Goal: Transaction & Acquisition: Purchase product/service

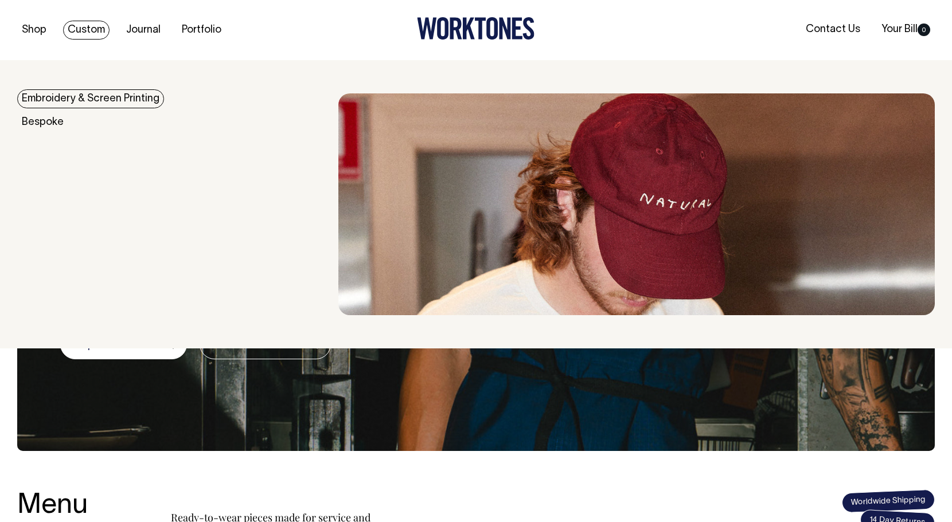
click at [89, 30] on link "Custom" at bounding box center [86, 30] width 46 height 19
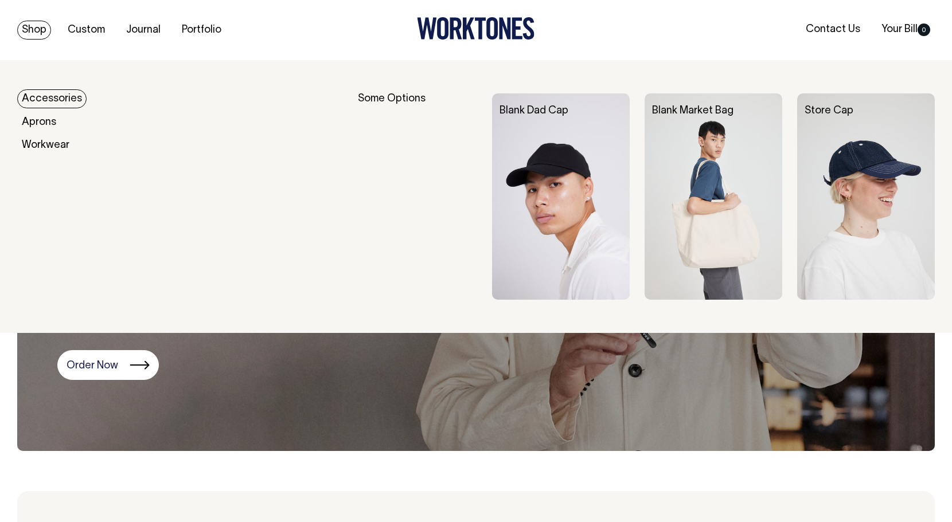
click at [37, 29] on link "Shop" at bounding box center [34, 30] width 34 height 19
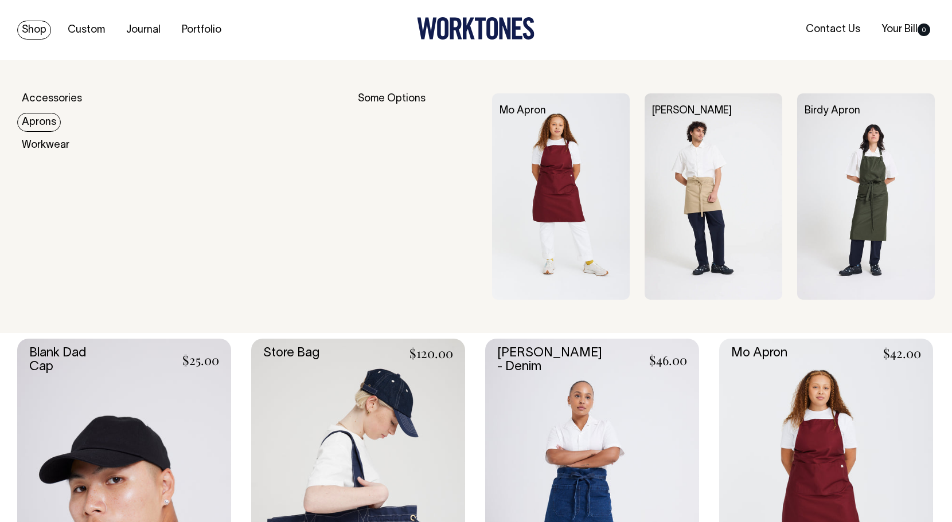
click at [46, 121] on link "Aprons" at bounding box center [39, 122] width 44 height 19
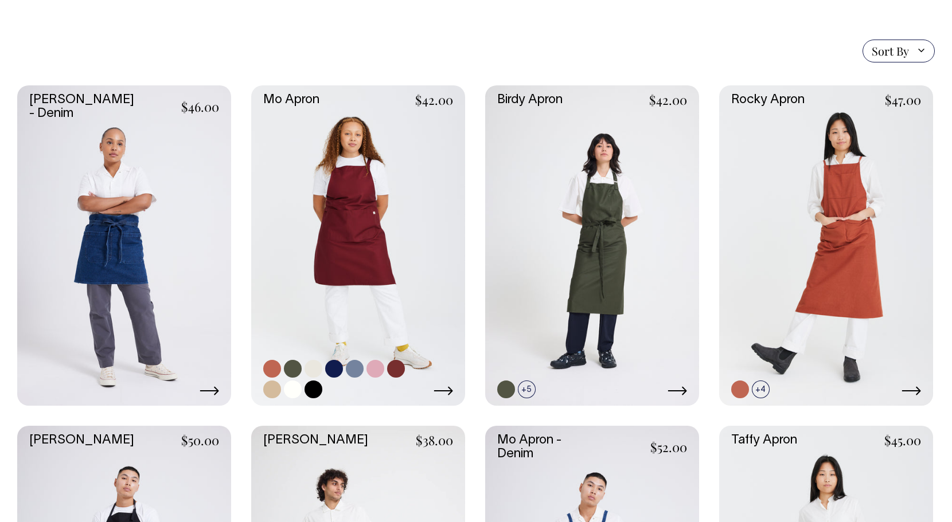
scroll to position [267, 0]
click at [277, 368] on link at bounding box center [272, 370] width 18 height 18
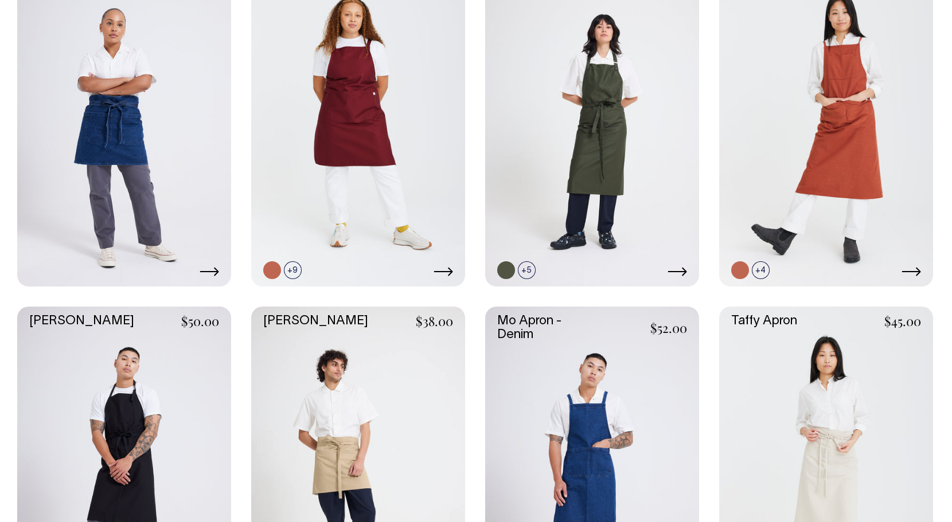
scroll to position [385, 0]
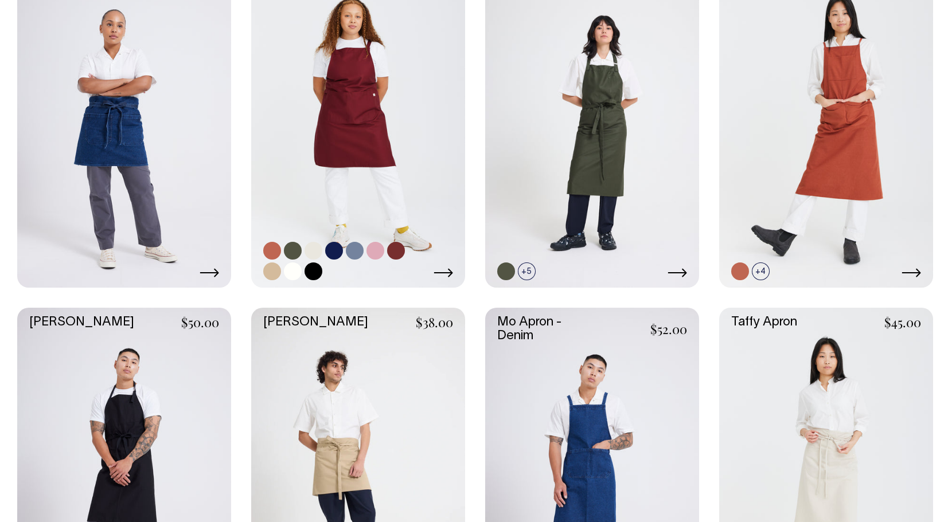
click at [372, 138] on link at bounding box center [358, 127] width 214 height 321
click at [161, 195] on link at bounding box center [124, 127] width 214 height 321
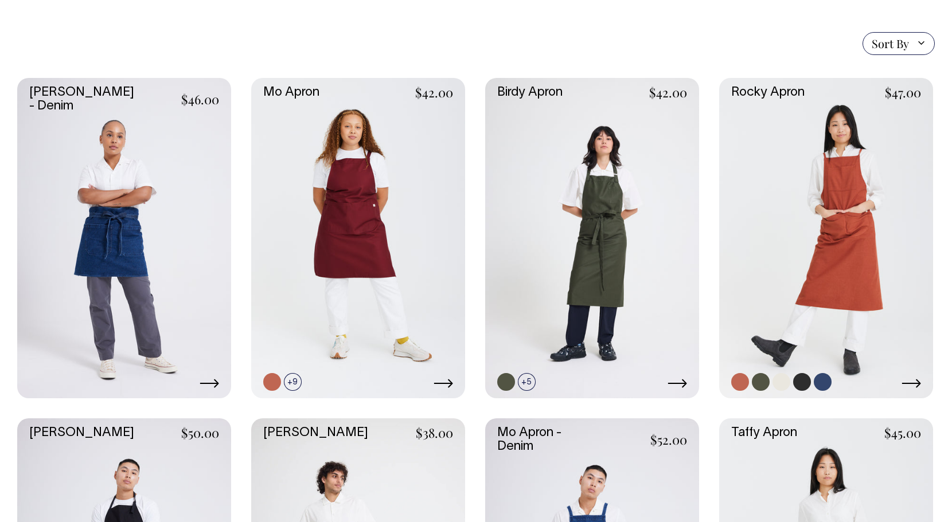
scroll to position [275, 0]
click at [740, 384] on link at bounding box center [740, 382] width 18 height 18
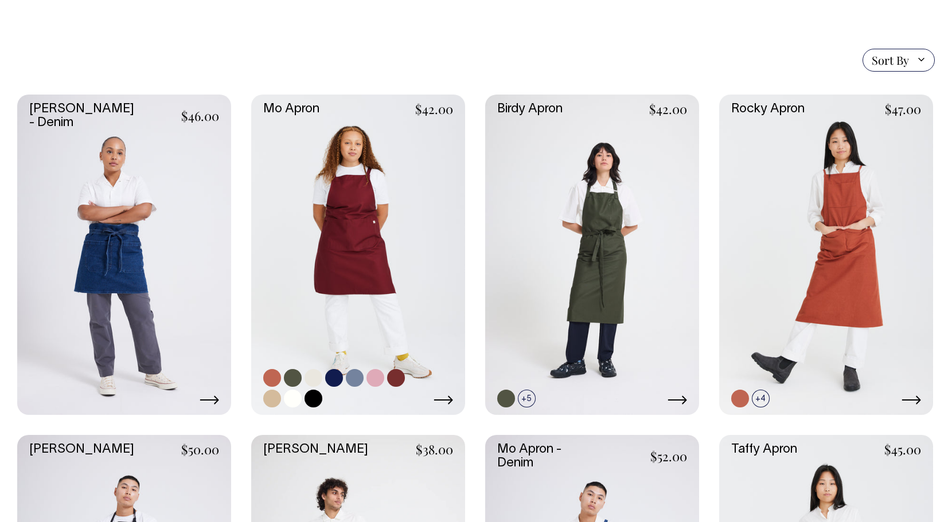
scroll to position [238, 0]
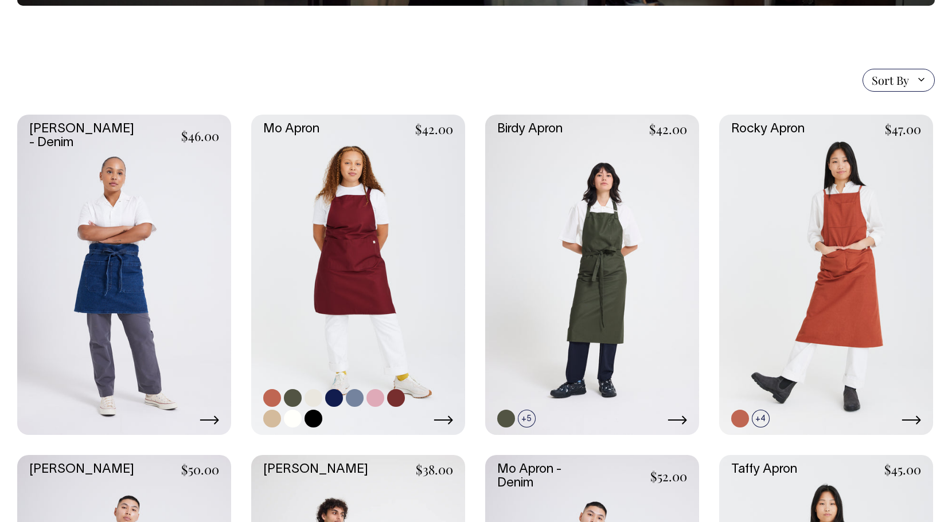
click at [369, 157] on link at bounding box center [358, 275] width 214 height 321
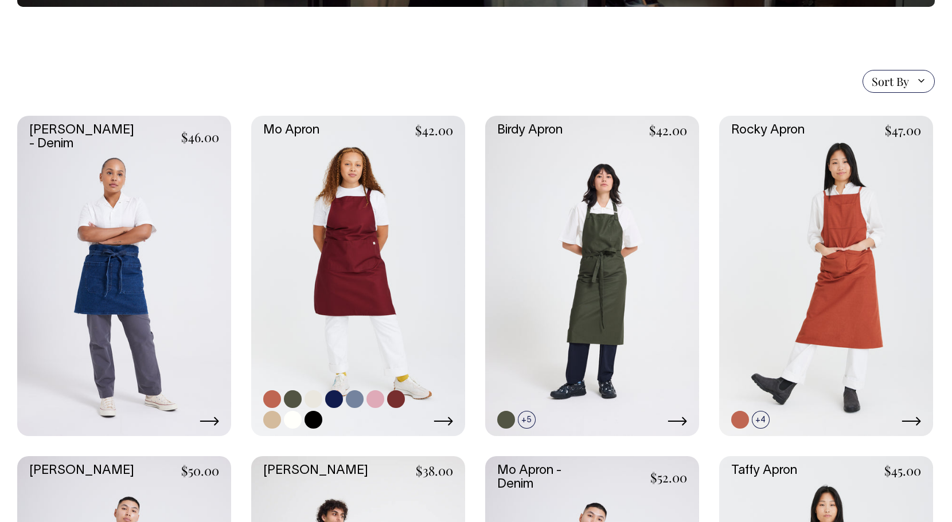
click at [396, 248] on link at bounding box center [358, 276] width 214 height 321
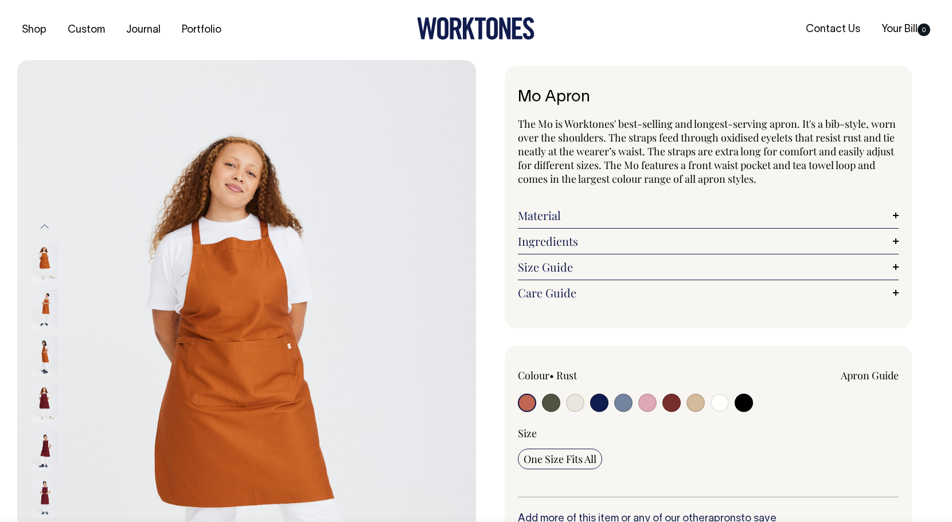
radio input "true"
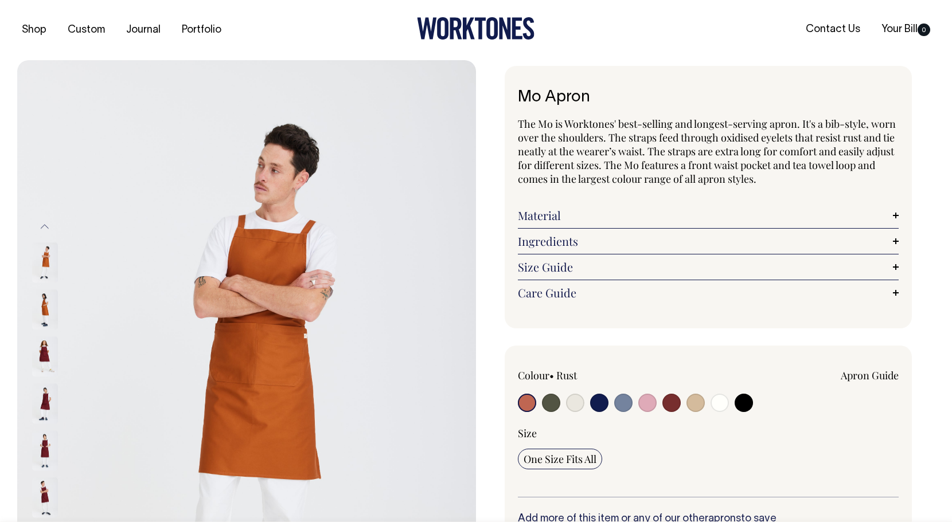
click at [647, 407] on input "radio" at bounding box center [647, 403] width 18 height 18
radio input "true"
select select "Pink"
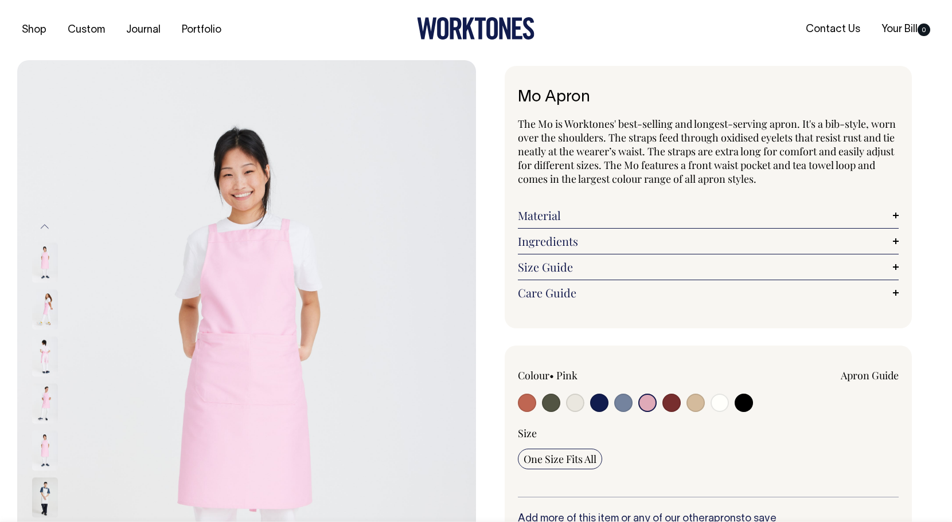
click at [671, 406] on input "radio" at bounding box center [671, 403] width 18 height 18
radio input "true"
select select "Burgundy"
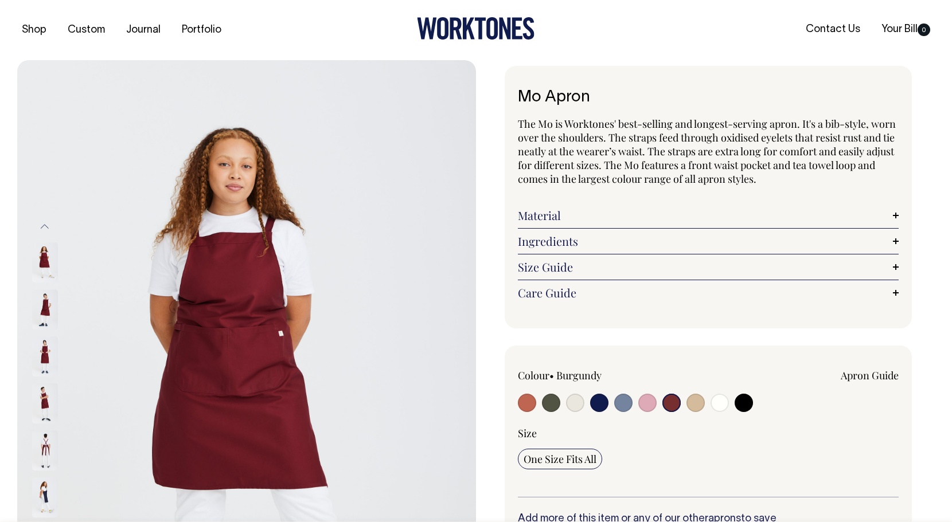
click at [702, 404] on input "radio" at bounding box center [695, 403] width 18 height 18
radio input "true"
select select "Khaki"
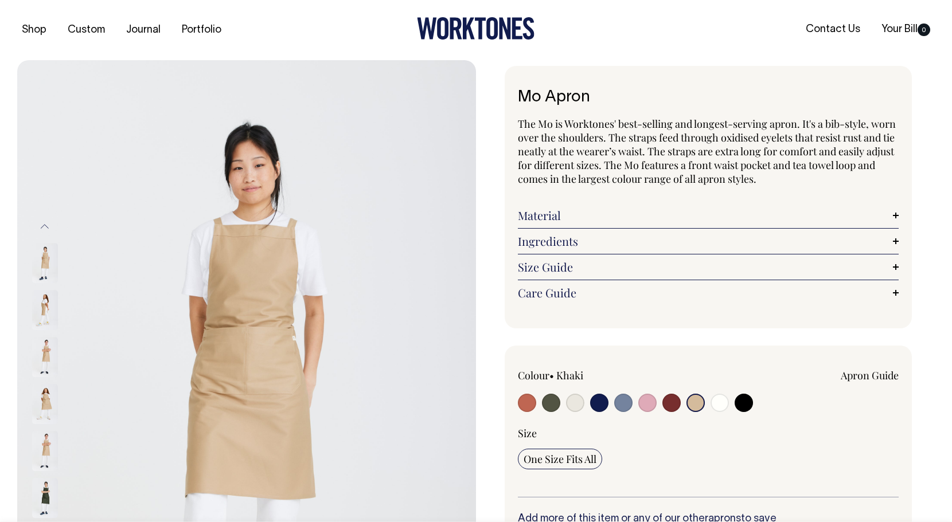
click at [723, 404] on input "radio" at bounding box center [719, 403] width 18 height 18
radio input "true"
select select "Off-White"
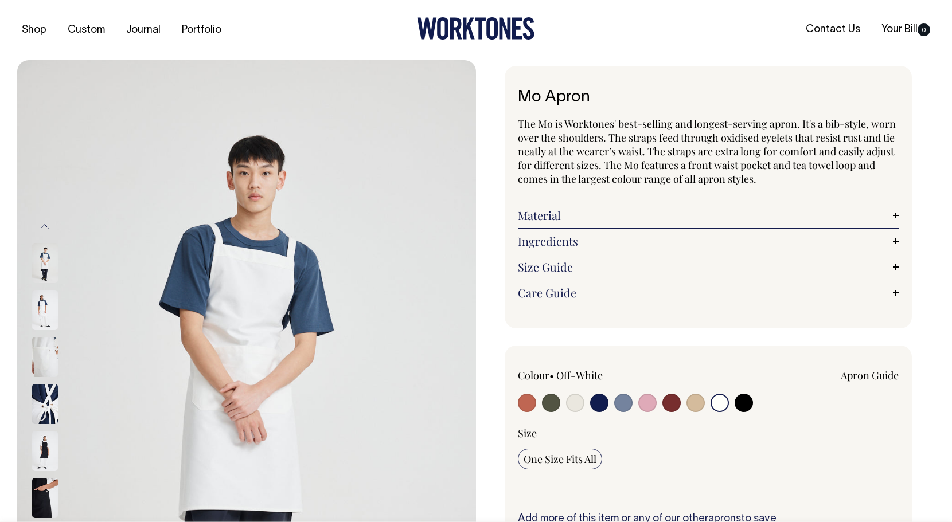
click at [555, 404] on input "radio" at bounding box center [551, 403] width 18 height 18
radio input "true"
select select "Olive"
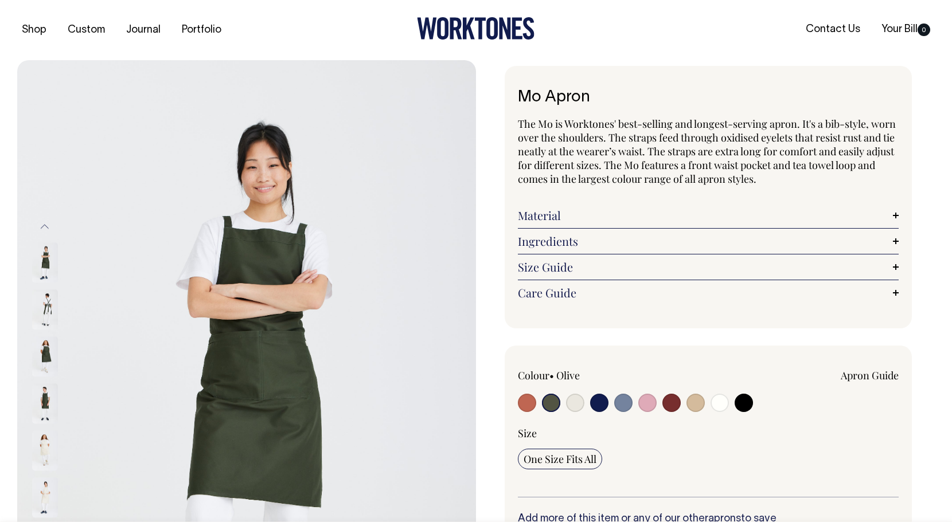
click at [576, 408] on input "radio" at bounding box center [575, 403] width 18 height 18
radio input "true"
radio input "false"
select select "Natural"
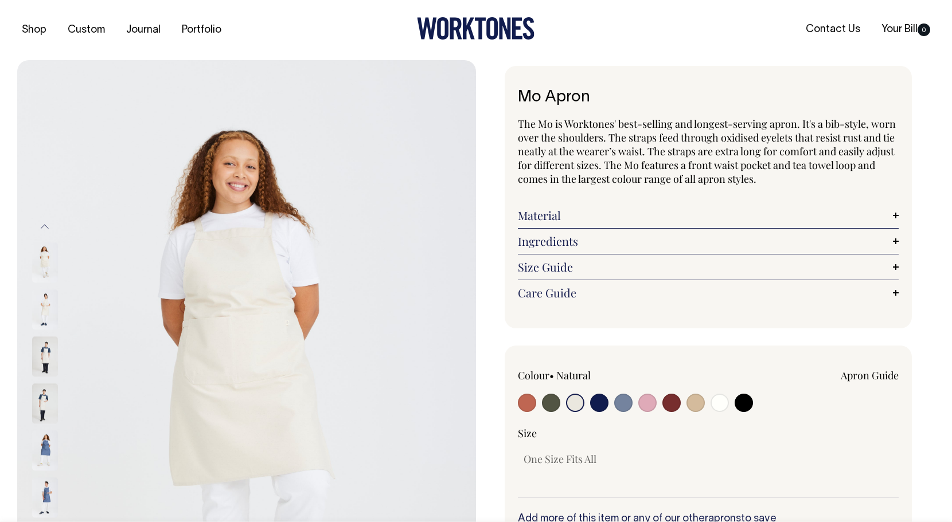
click at [604, 405] on input "radio" at bounding box center [599, 403] width 18 height 18
radio input "true"
select select "Dark Navy"
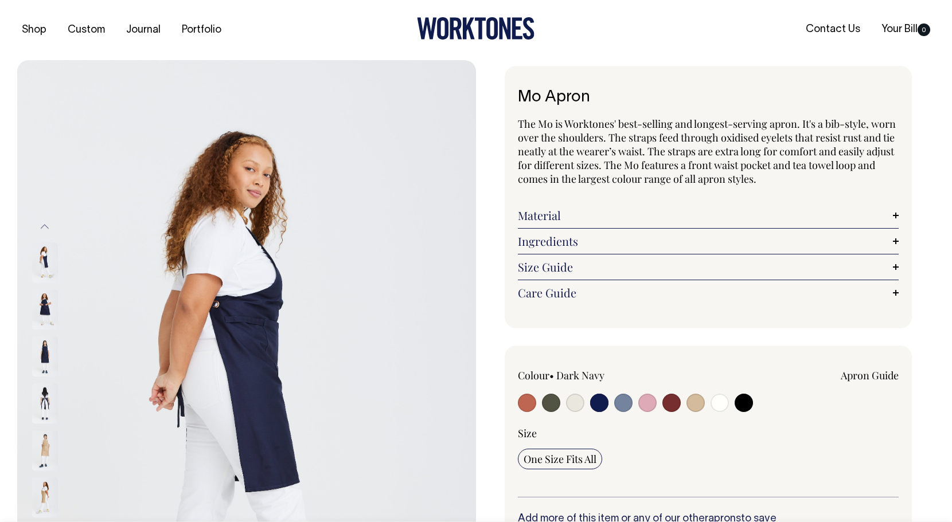
click at [628, 405] on input "radio" at bounding box center [623, 403] width 18 height 18
radio input "true"
select select "Blue/Grey"
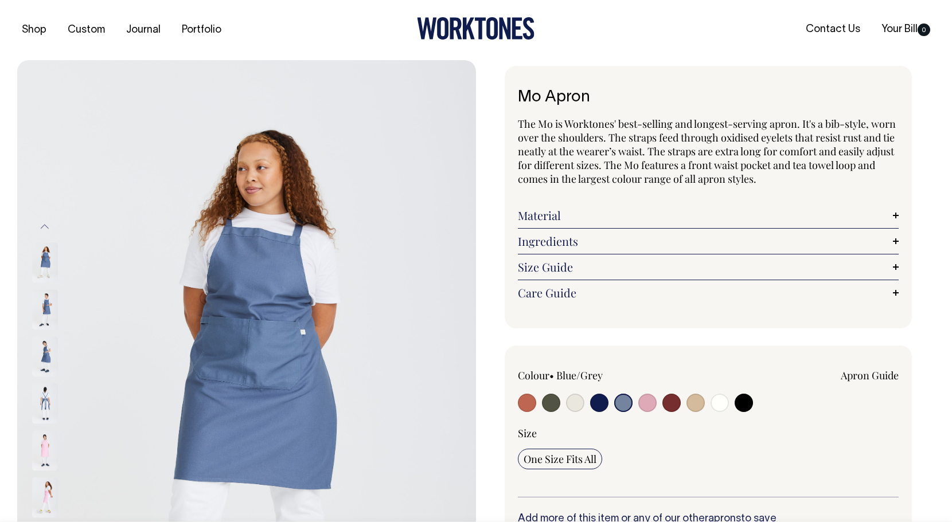
click at [654, 404] on input "radio" at bounding box center [647, 403] width 18 height 18
radio input "true"
select select "Pink"
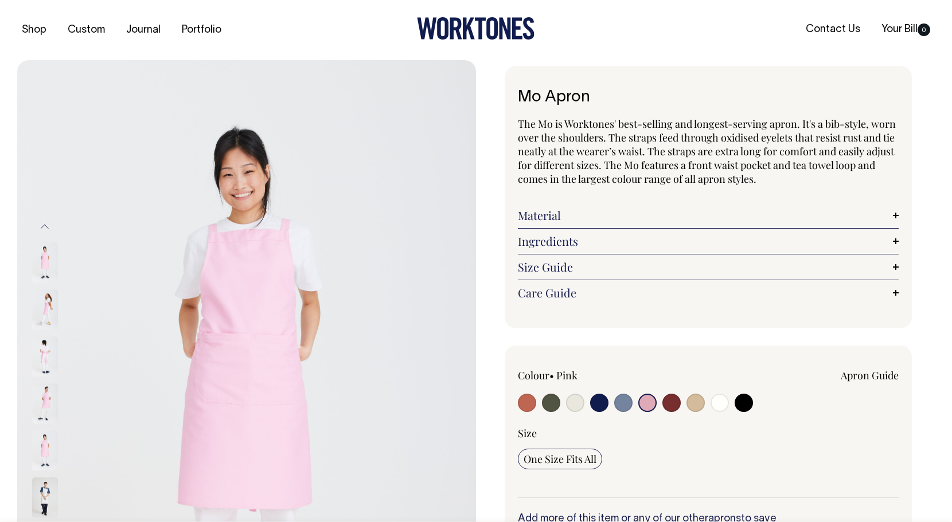
click at [702, 404] on input "radio" at bounding box center [695, 403] width 18 height 18
radio input "true"
select select "Khaki"
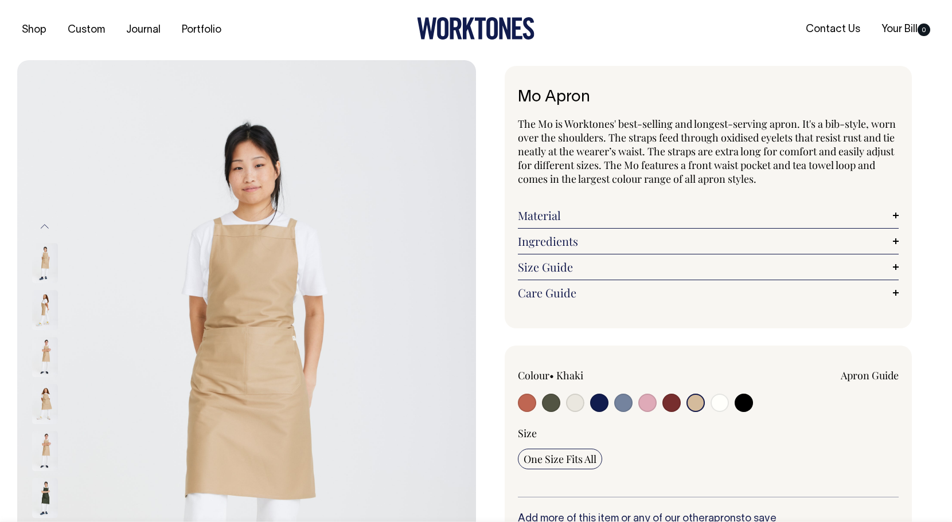
click at [531, 400] on input "radio" at bounding box center [527, 403] width 18 height 18
radio input "true"
select select "Rust"
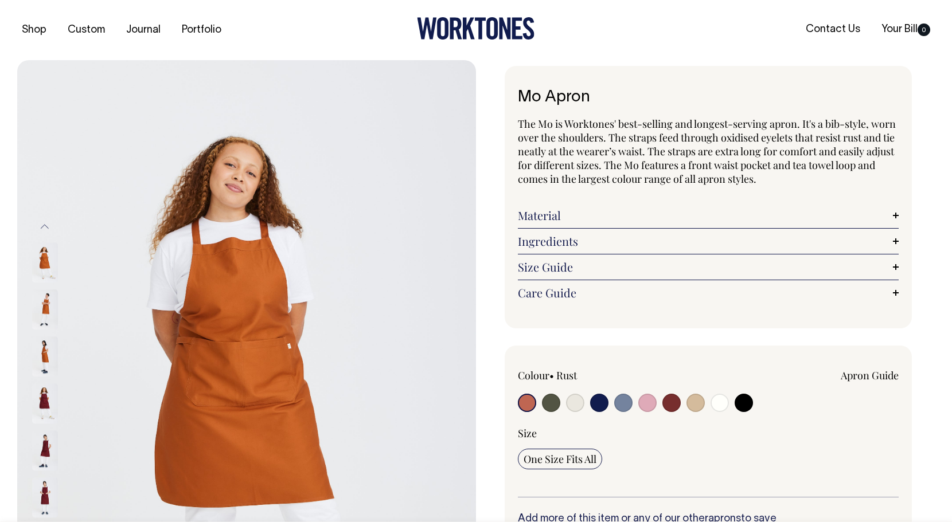
click at [551, 407] on input "radio" at bounding box center [551, 403] width 18 height 18
radio input "true"
select select "Olive"
click at [45, 303] on img at bounding box center [45, 309] width 26 height 40
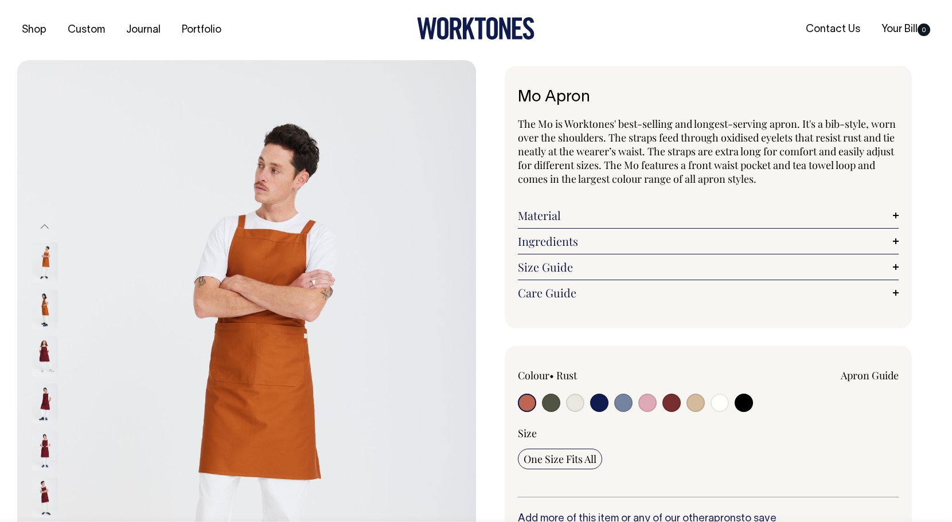
click at [46, 313] on img at bounding box center [45, 310] width 26 height 40
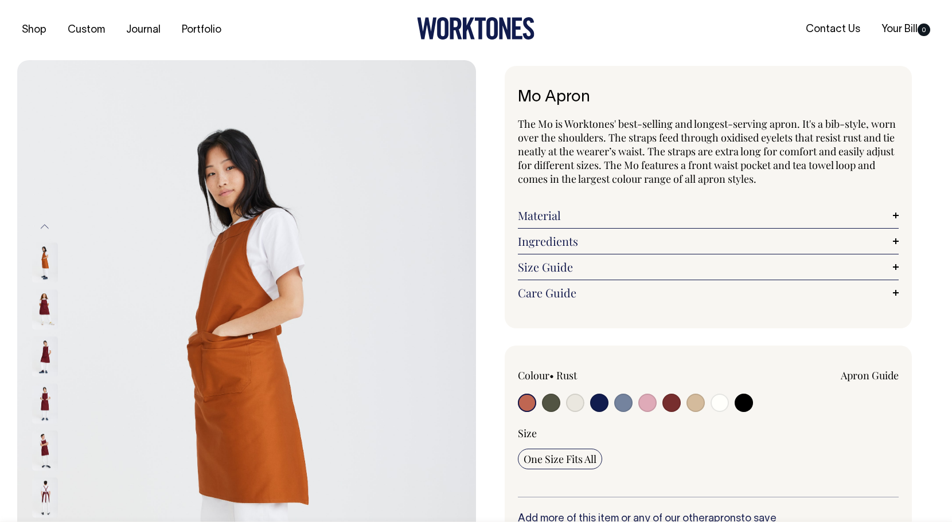
click at [48, 352] on img at bounding box center [45, 356] width 26 height 40
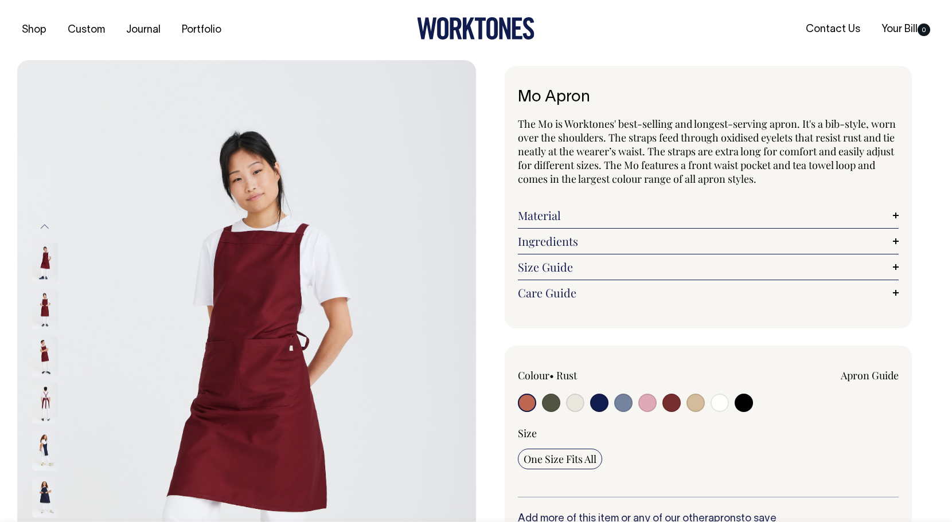
click at [44, 393] on img at bounding box center [45, 404] width 26 height 40
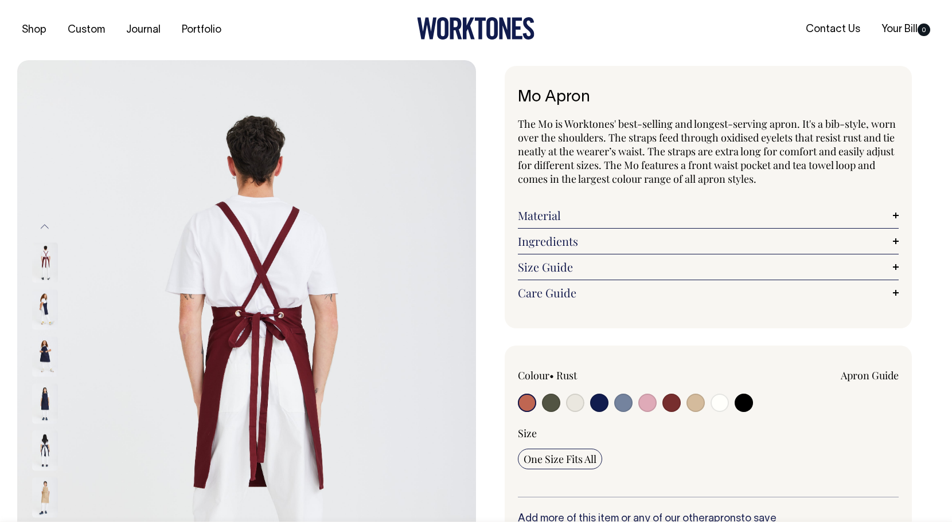
click at [44, 402] on img at bounding box center [45, 404] width 26 height 40
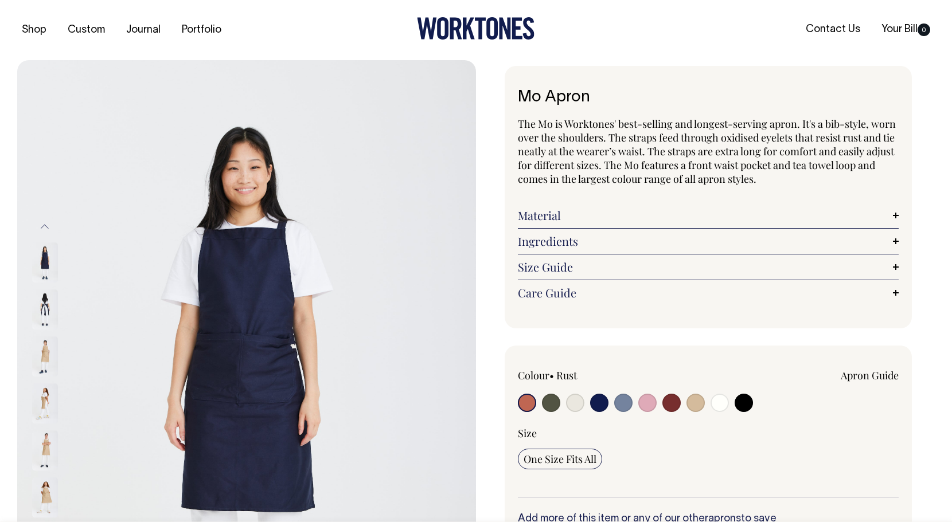
click at [46, 406] on img at bounding box center [45, 404] width 26 height 40
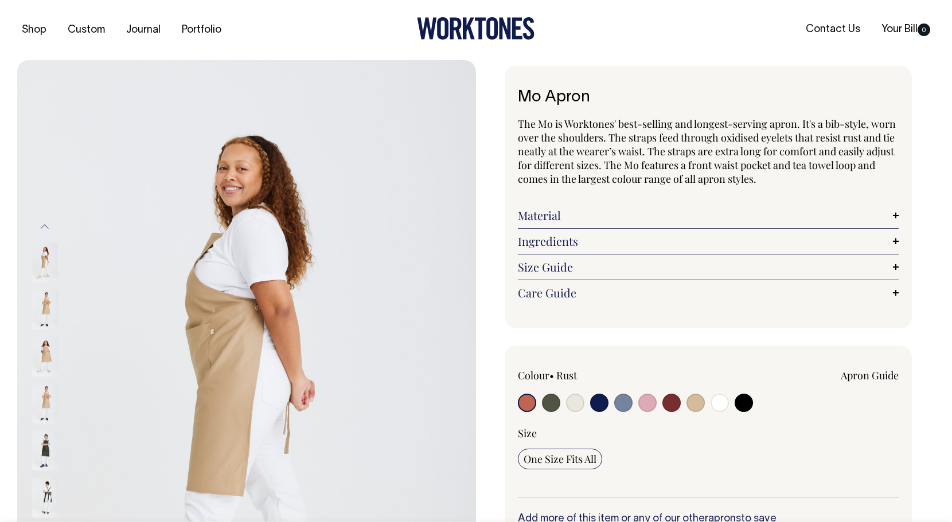
click at [46, 410] on img at bounding box center [45, 404] width 26 height 40
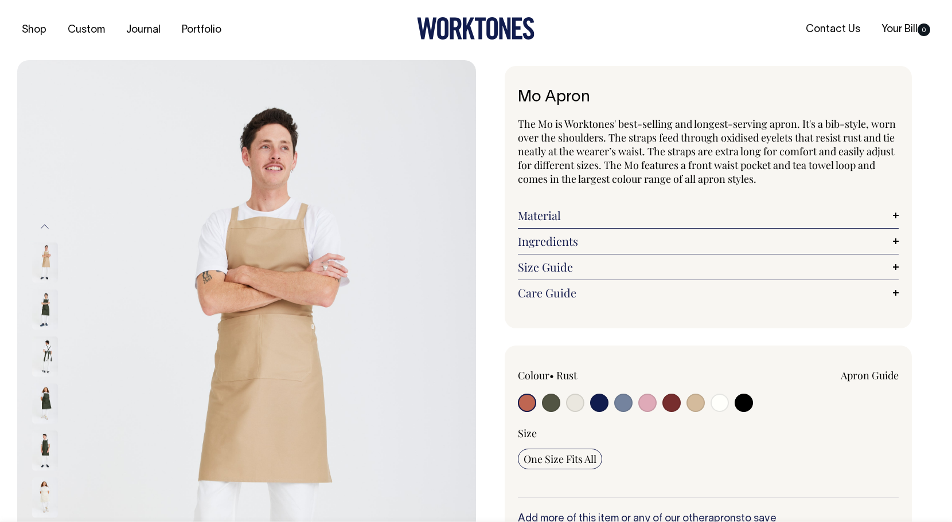
click at [46, 412] on img at bounding box center [45, 404] width 26 height 40
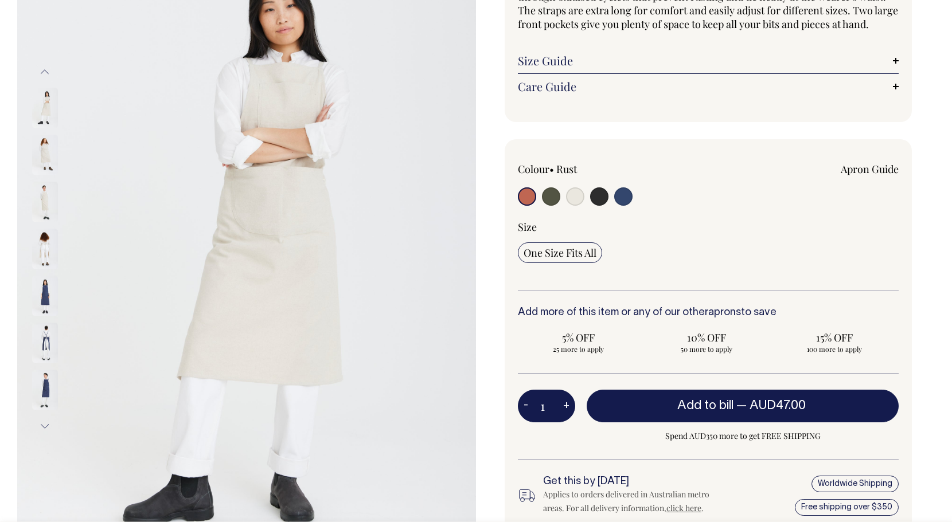
scroll to position [154, 0]
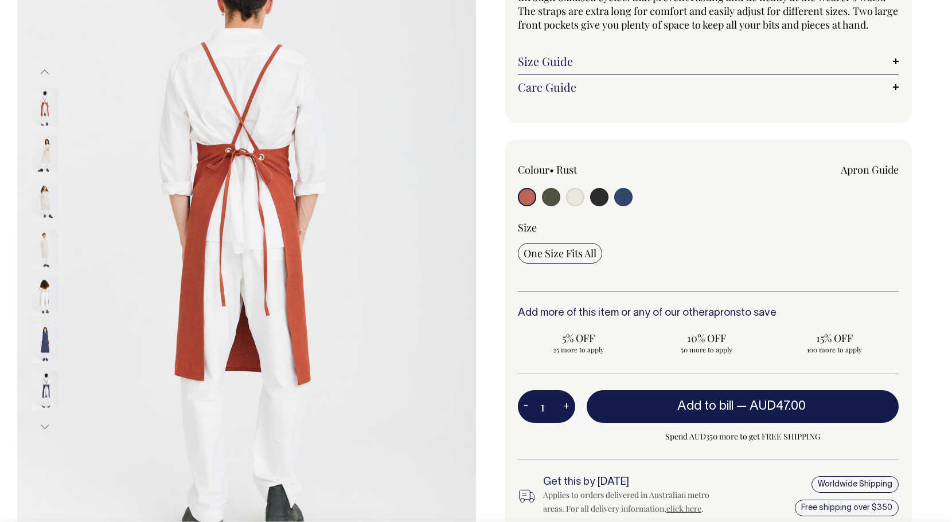
click at [46, 331] on img at bounding box center [45, 343] width 26 height 40
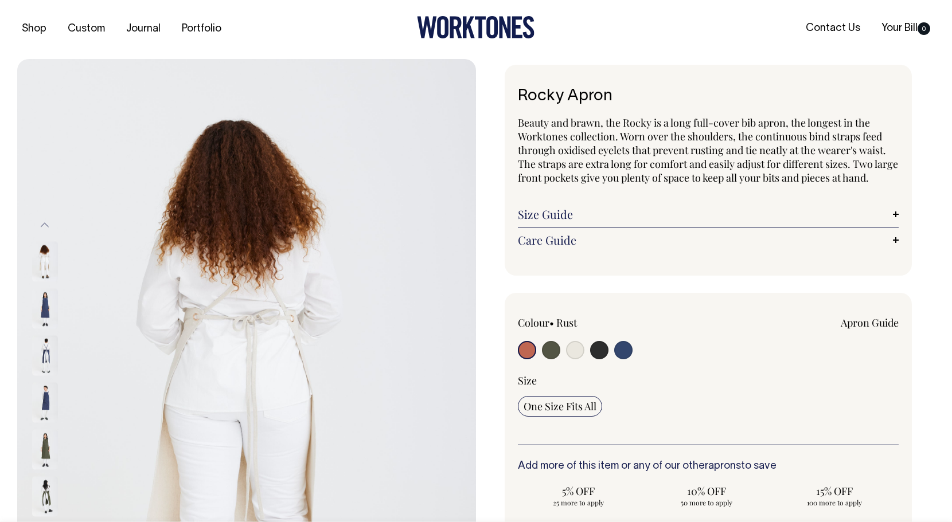
scroll to position [0, 0]
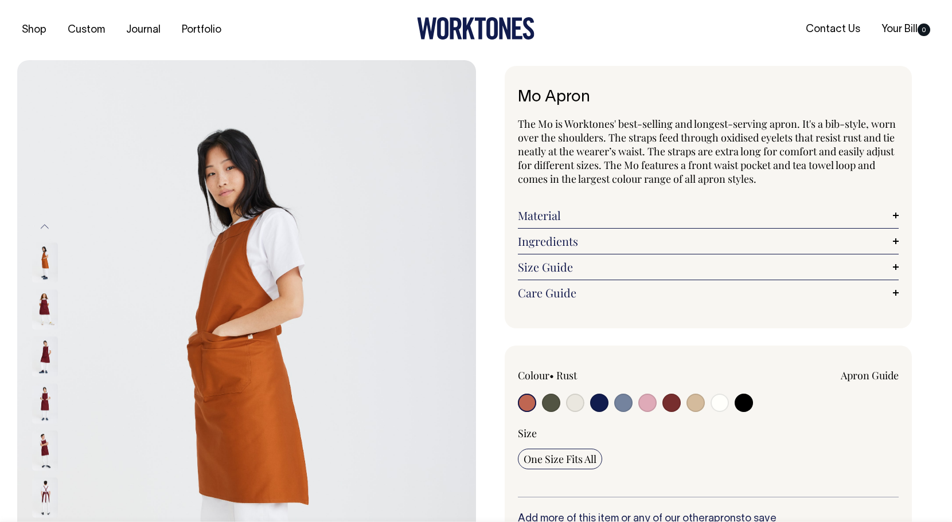
click at [43, 304] on img at bounding box center [45, 309] width 26 height 40
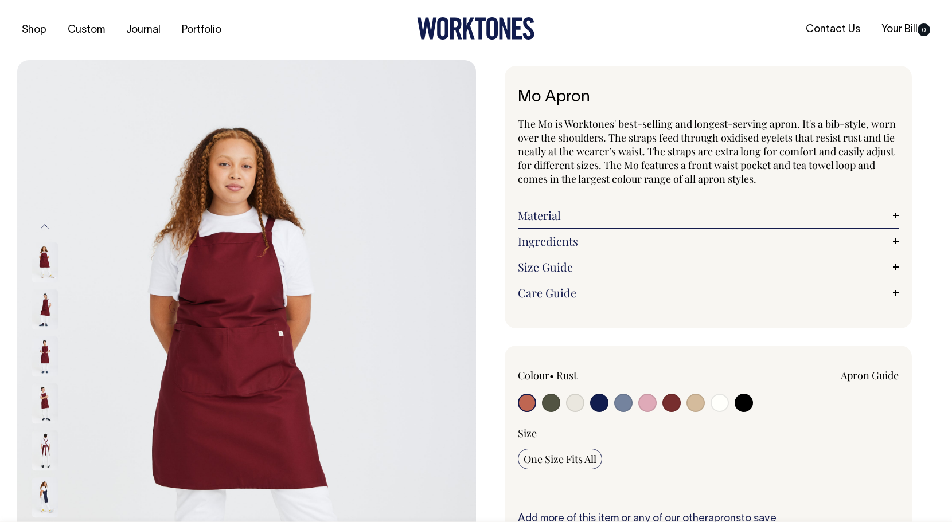
click at [46, 350] on img at bounding box center [45, 357] width 26 height 40
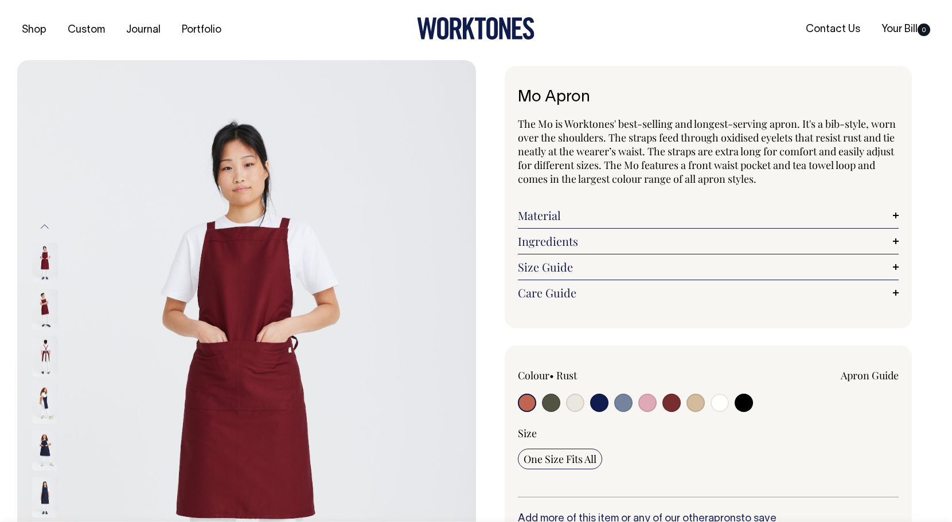
click at [45, 398] on img at bounding box center [45, 404] width 26 height 40
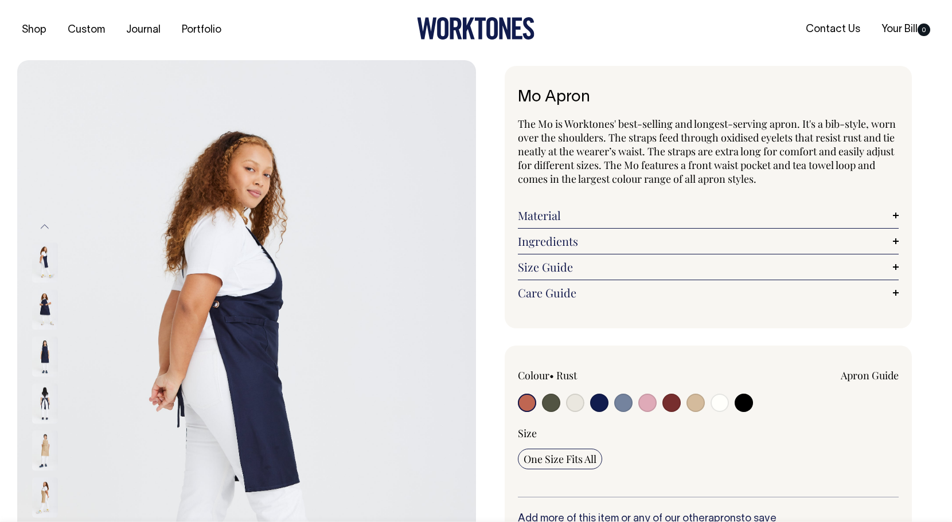
click at [45, 441] on img at bounding box center [45, 451] width 26 height 40
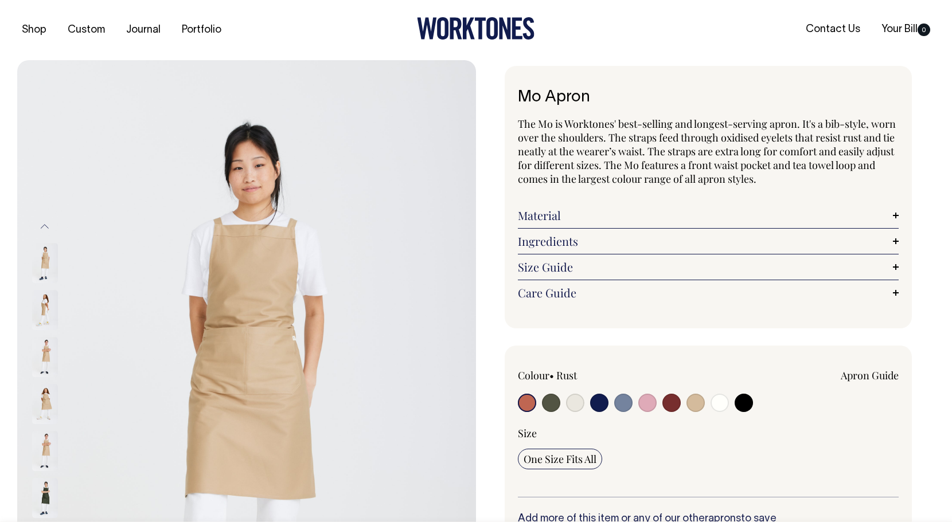
click at [50, 400] on img at bounding box center [45, 404] width 26 height 40
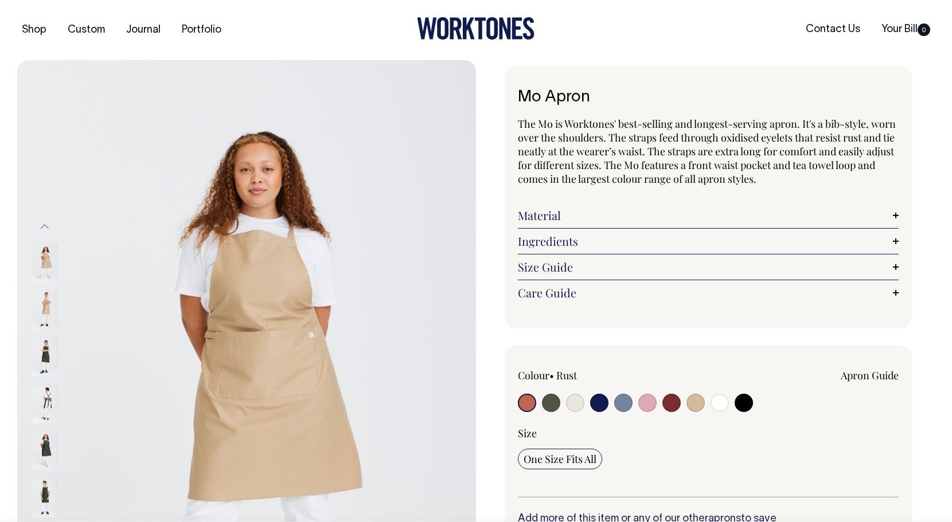
click at [45, 447] on img at bounding box center [45, 451] width 26 height 40
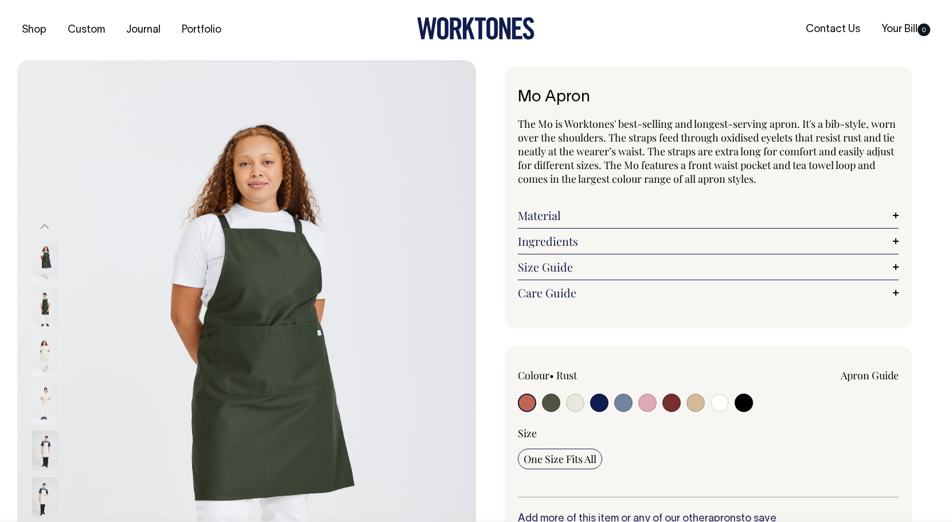
click at [696, 403] on input "radio" at bounding box center [695, 403] width 18 height 18
radio input "true"
select select "Khaki"
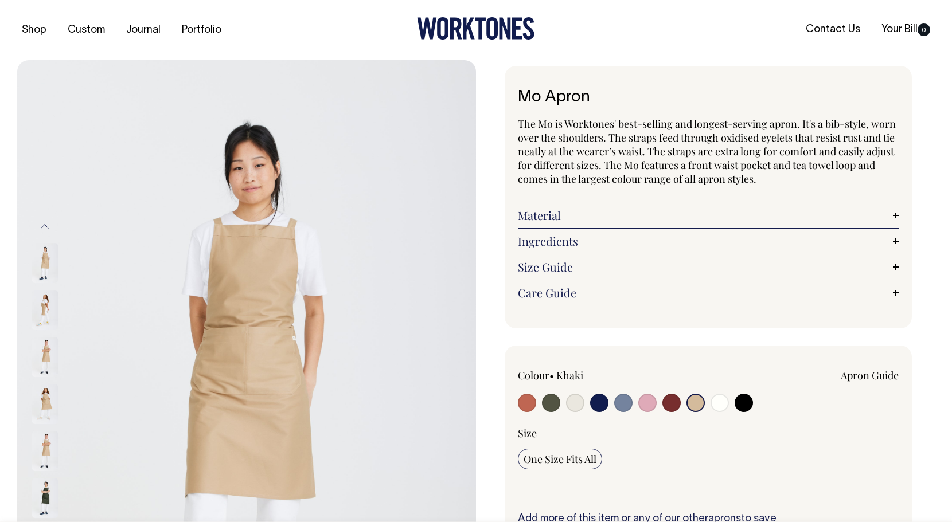
click at [668, 404] on input "radio" at bounding box center [671, 403] width 18 height 18
radio input "true"
select select "Burgundy"
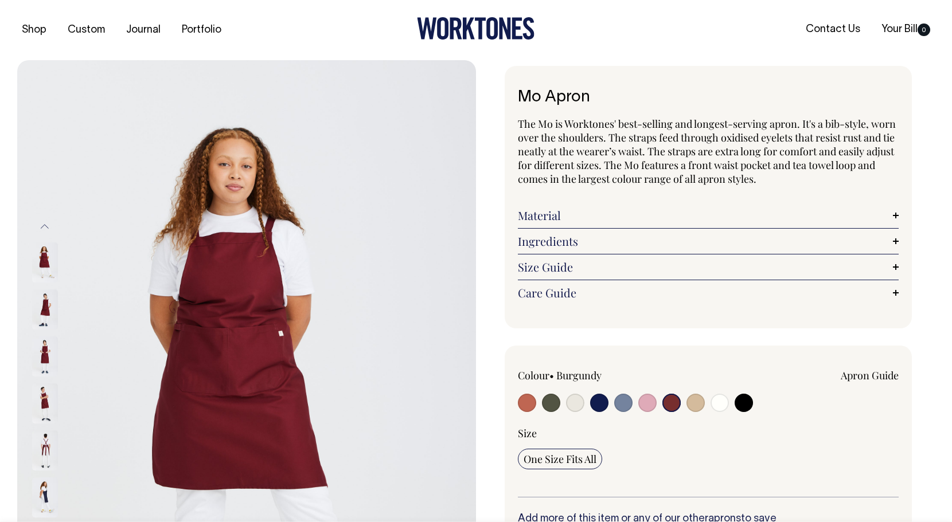
click at [556, 401] on input "radio" at bounding box center [551, 403] width 18 height 18
radio input "true"
select select "Olive"
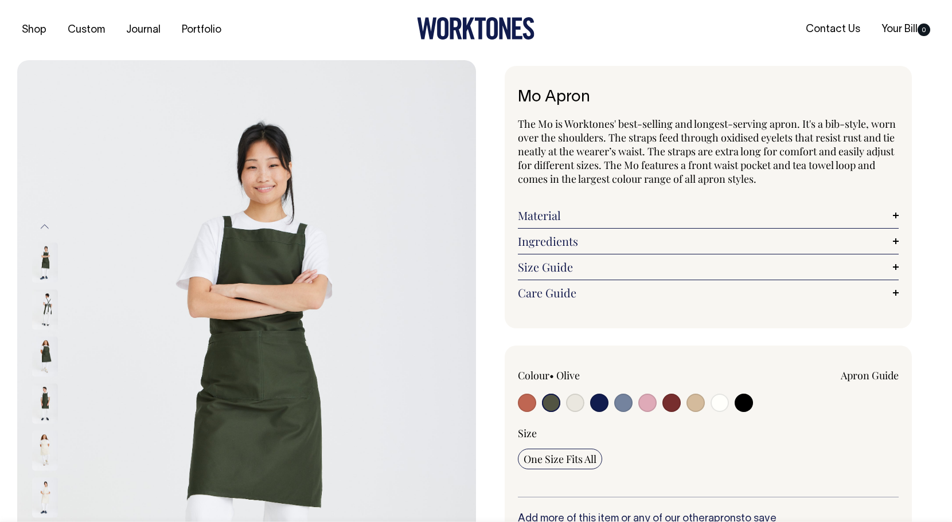
click at [530, 409] on input "radio" at bounding box center [527, 403] width 18 height 18
radio input "true"
select select "Rust"
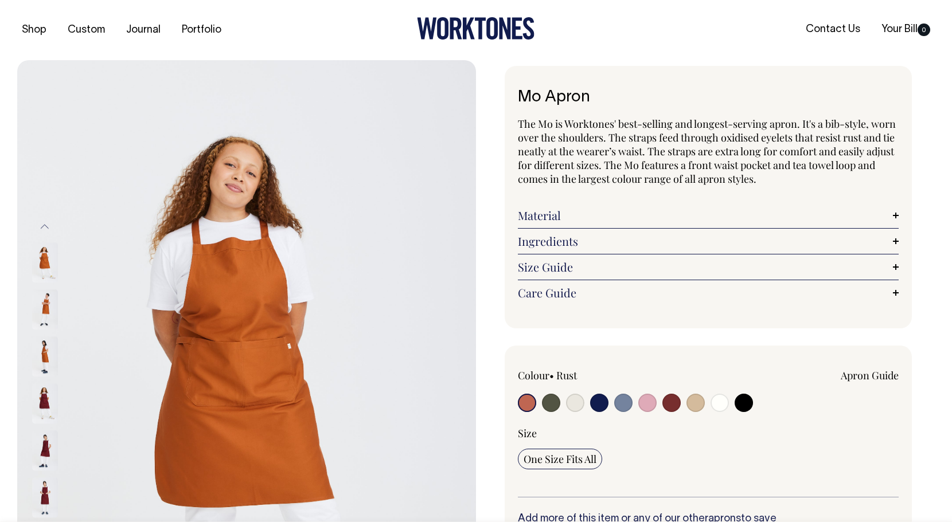
click at [571, 405] on input "radio" at bounding box center [575, 403] width 18 height 18
radio input "true"
radio input "false"
select select "Natural"
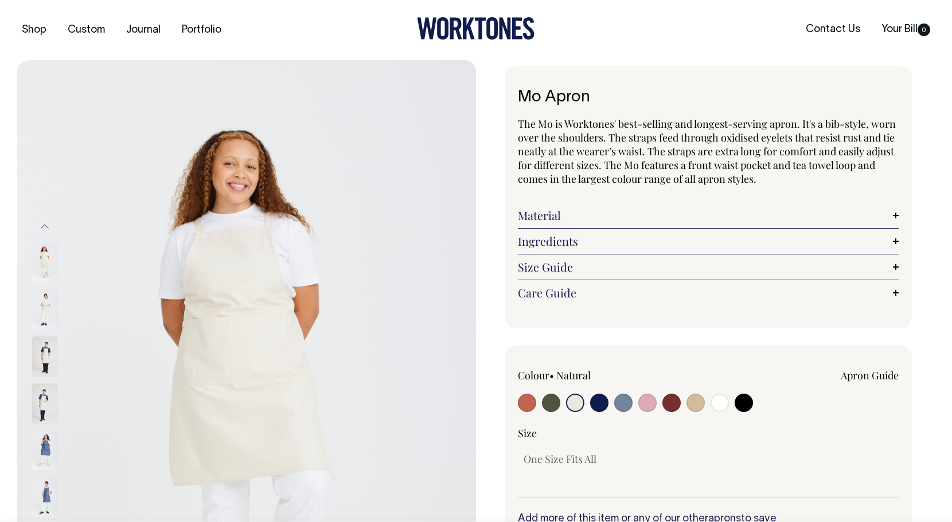
click at [600, 402] on input "radio" at bounding box center [599, 403] width 18 height 18
radio input "true"
select select "Dark Navy"
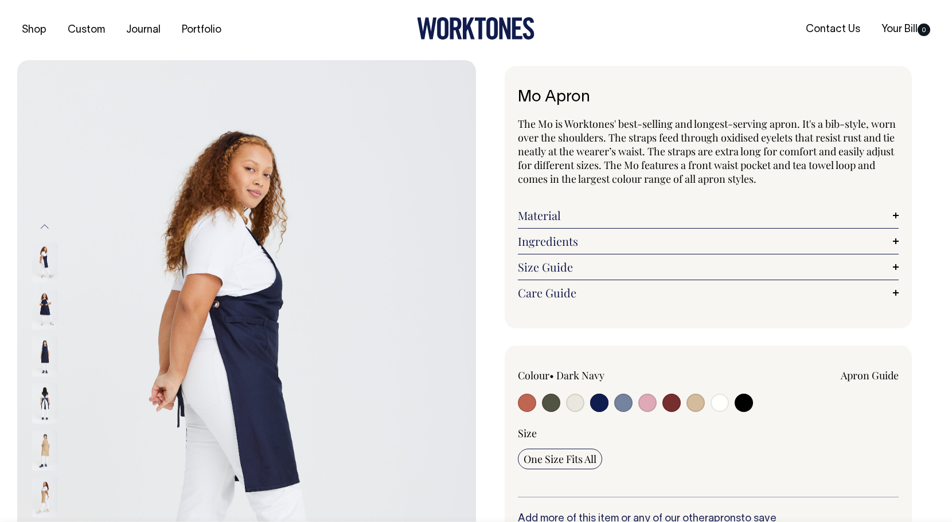
click at [622, 404] on input "radio" at bounding box center [623, 403] width 18 height 18
radio input "true"
select select "Blue/Grey"
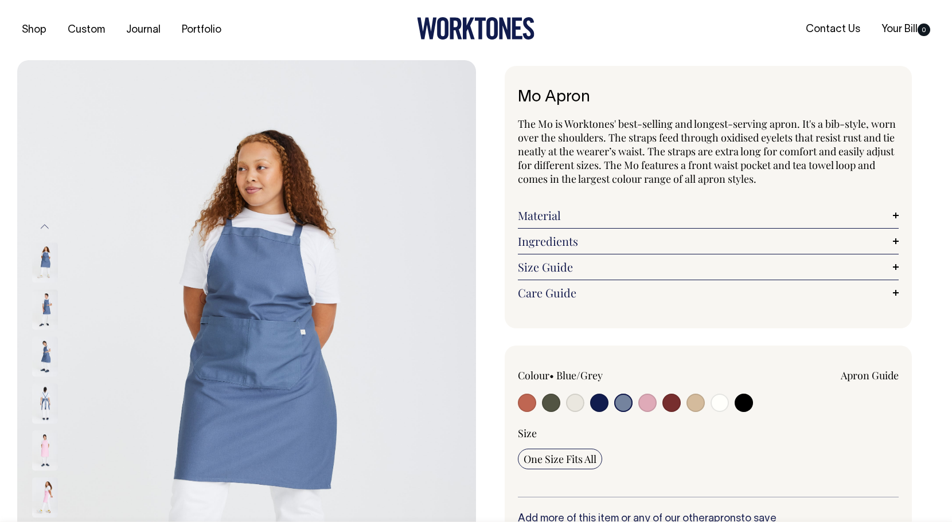
click at [529, 399] on input "radio" at bounding box center [527, 403] width 18 height 18
radio input "true"
select select "Rust"
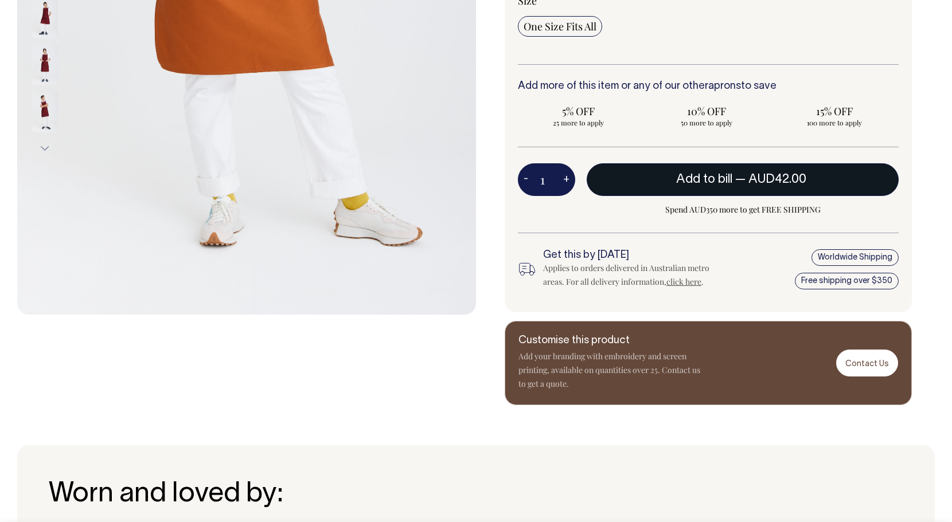
scroll to position [432, 0]
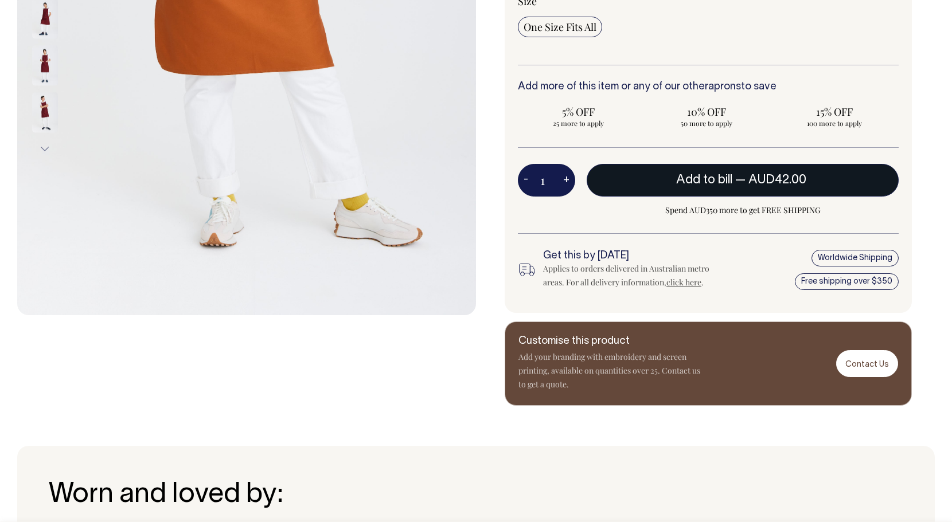
click at [678, 183] on span "Add to bill" at bounding box center [704, 179] width 56 height 11
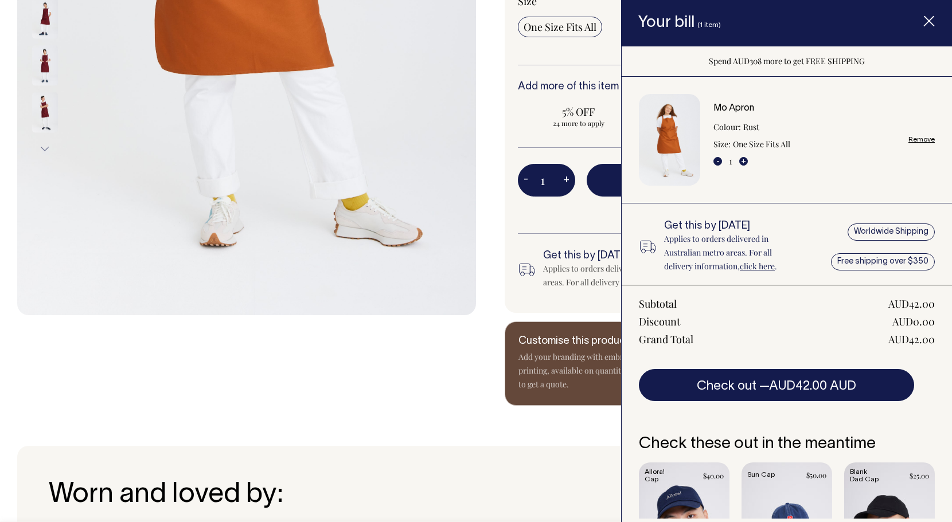
scroll to position [0, 0]
click at [488, 124] on div "Mo Apron The Mo is Worktones' best-selling and longest-serving apron. It's a bi…" at bounding box center [705, 20] width 459 height 772
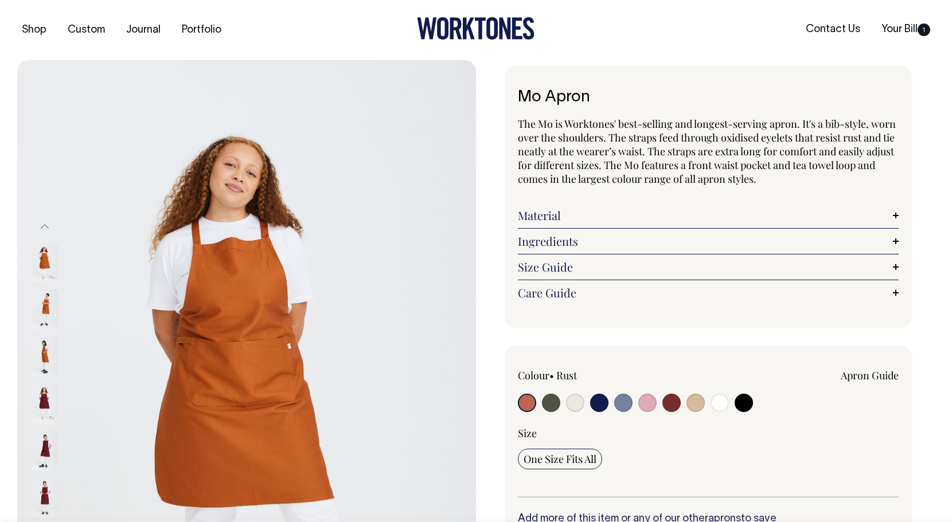
click at [551, 405] on input "radio" at bounding box center [551, 403] width 18 height 18
radio input "true"
select select "Olive"
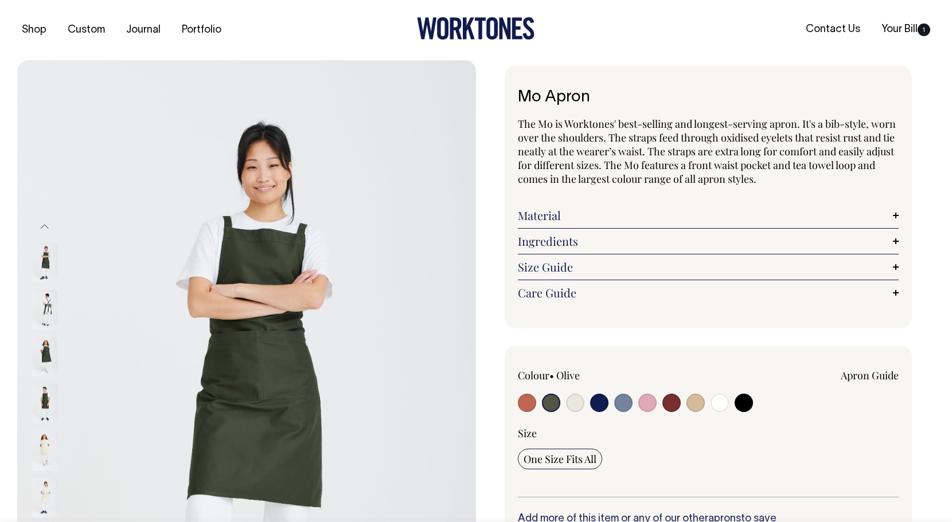
click at [599, 403] on input "radio" at bounding box center [599, 403] width 18 height 18
radio input "true"
select select "Dark Navy"
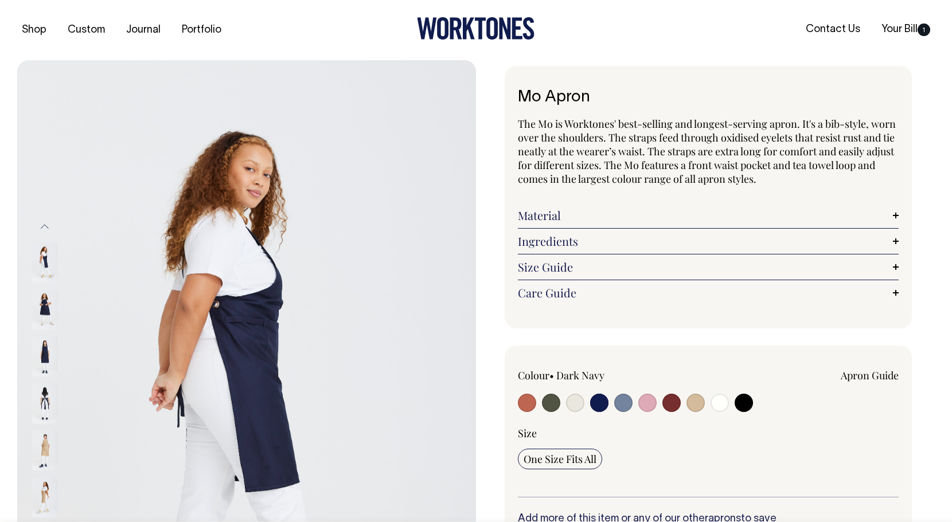
click at [625, 400] on input "radio" at bounding box center [623, 403] width 18 height 18
radio input "true"
select select "Blue/Grey"
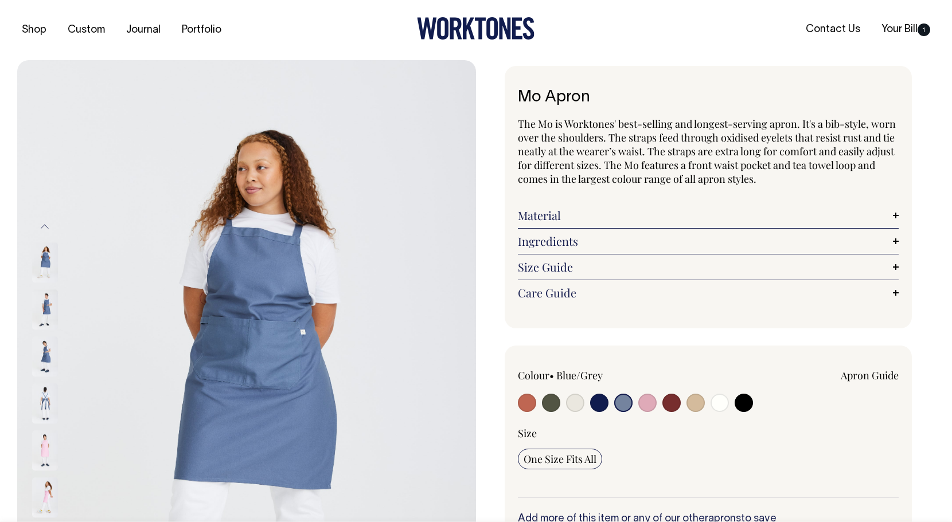
click at [599, 400] on input "radio" at bounding box center [599, 403] width 18 height 18
radio input "true"
select select "Dark Navy"
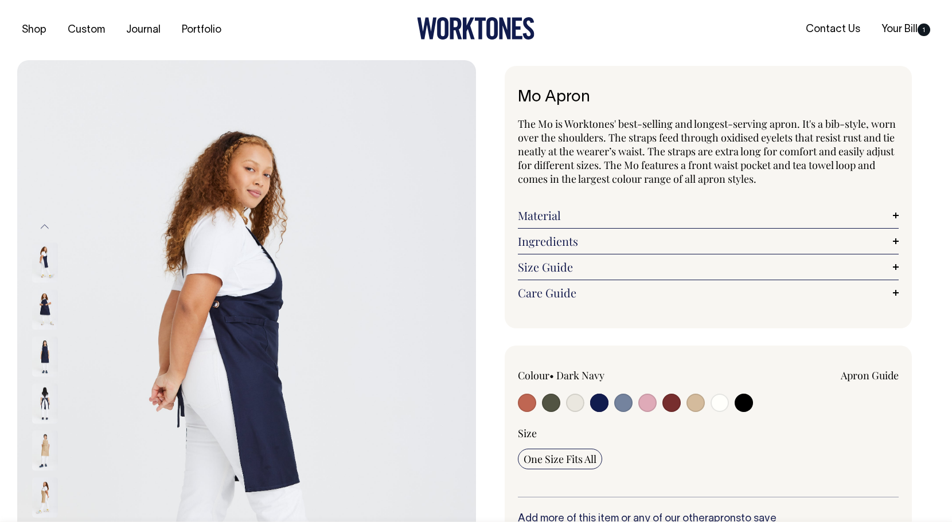
click at [695, 402] on input "radio" at bounding box center [695, 403] width 18 height 18
radio input "true"
select select "Khaki"
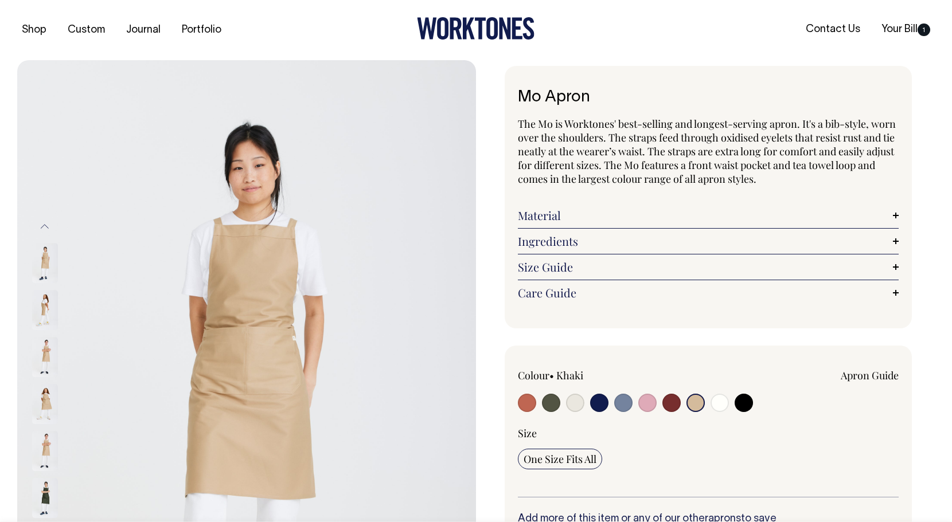
click at [624, 405] on input "radio" at bounding box center [623, 403] width 18 height 18
radio input "true"
select select "Blue/Grey"
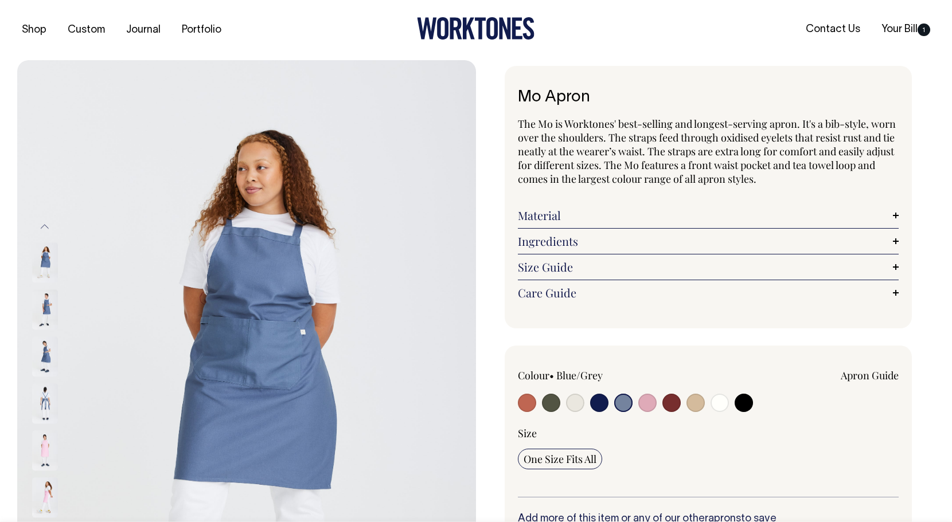
click at [671, 402] on input "radio" at bounding box center [671, 403] width 18 height 18
radio input "true"
select select "Burgundy"
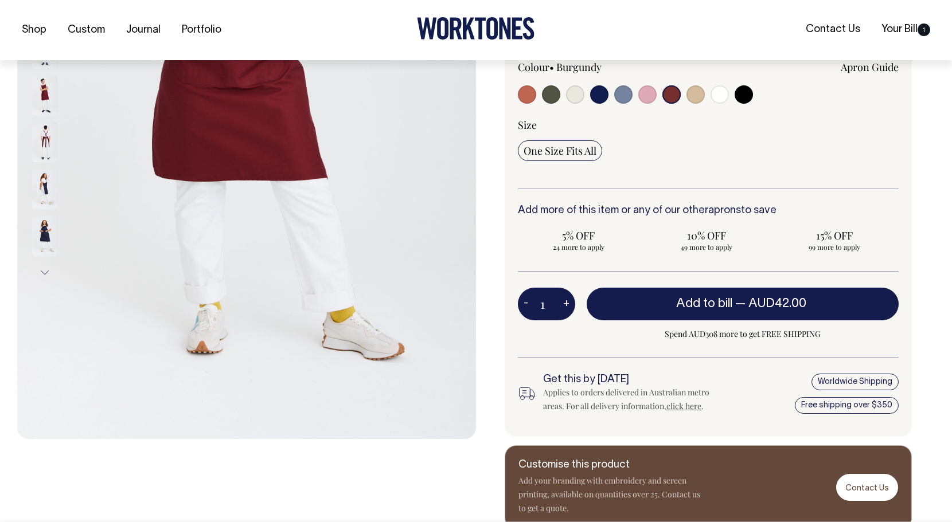
click at [679, 333] on span "Spend AUD308 more to get FREE SHIPPING" at bounding box center [742, 334] width 312 height 14
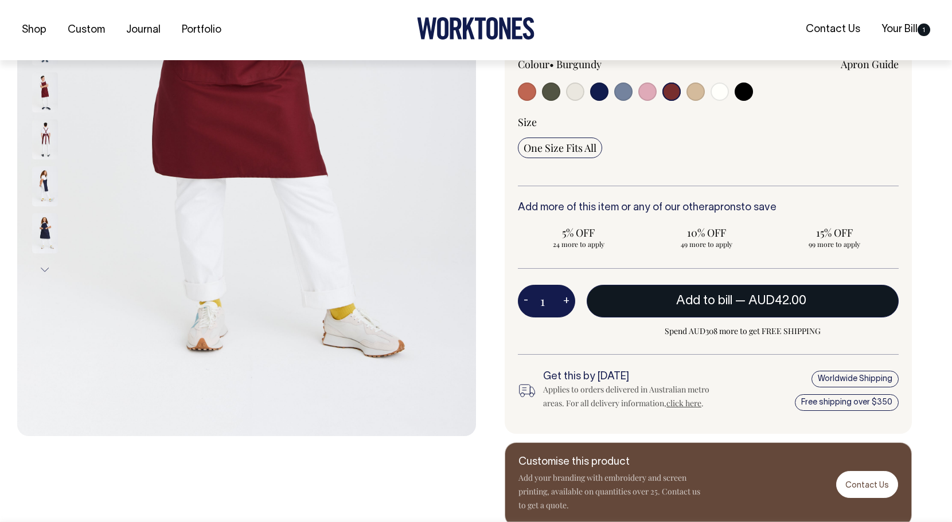
click at [686, 302] on span "Add to bill" at bounding box center [704, 300] width 56 height 11
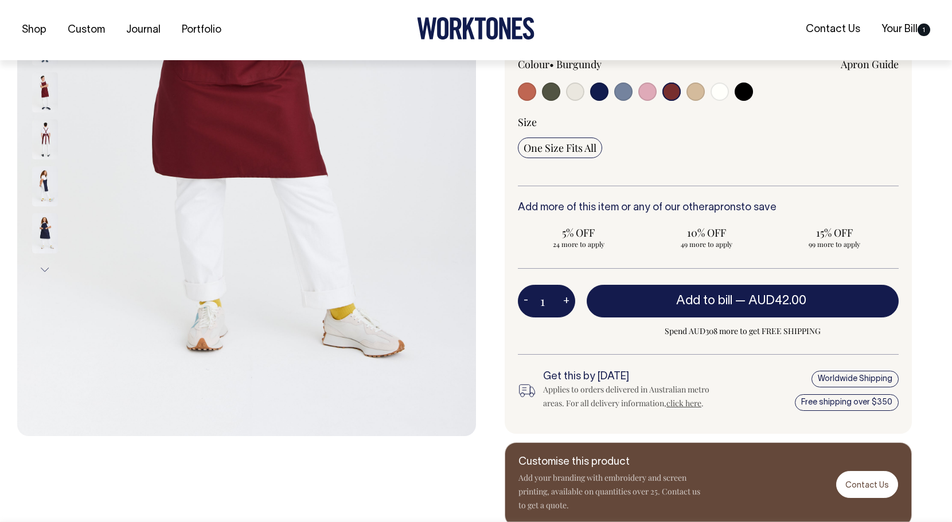
scroll to position [312, 0]
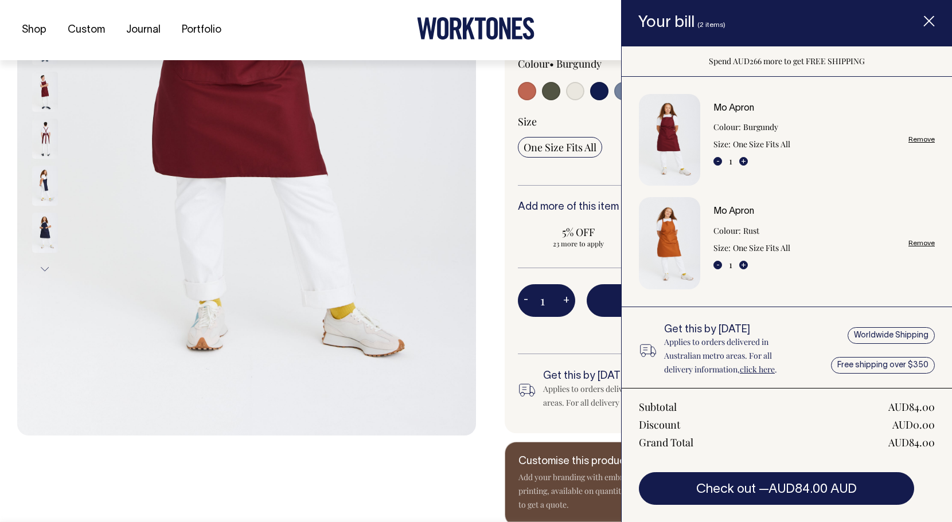
click at [491, 174] on div "Mo Apron The Mo is Worktones' best-selling and longest-serving apron. It's a bi…" at bounding box center [705, 140] width 459 height 772
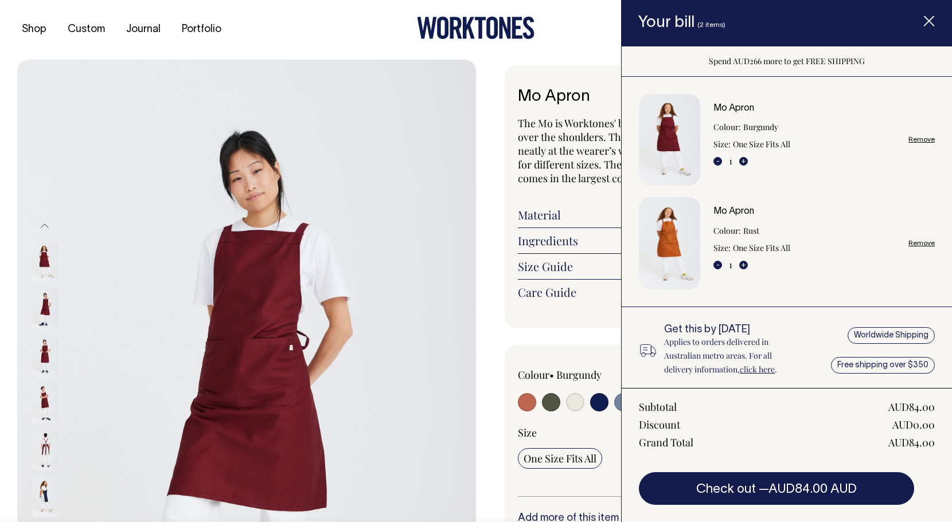
scroll to position [0, 0]
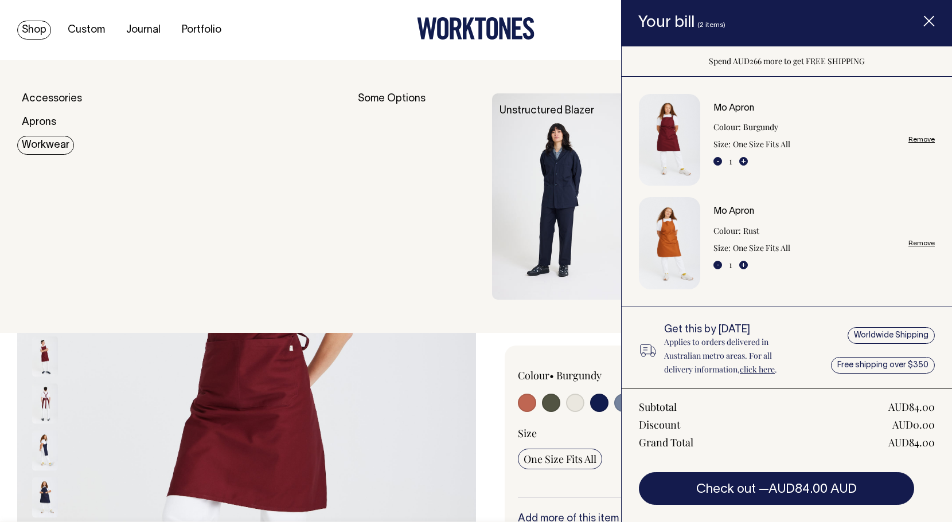
click at [47, 139] on link "Workwear" at bounding box center [45, 145] width 57 height 19
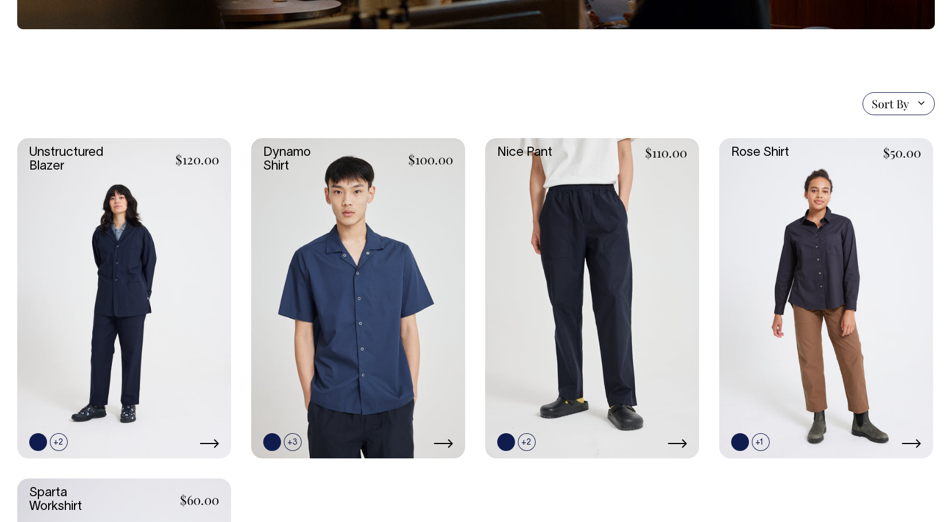
scroll to position [245, 0]
click at [739, 205] on link at bounding box center [826, 299] width 214 height 321
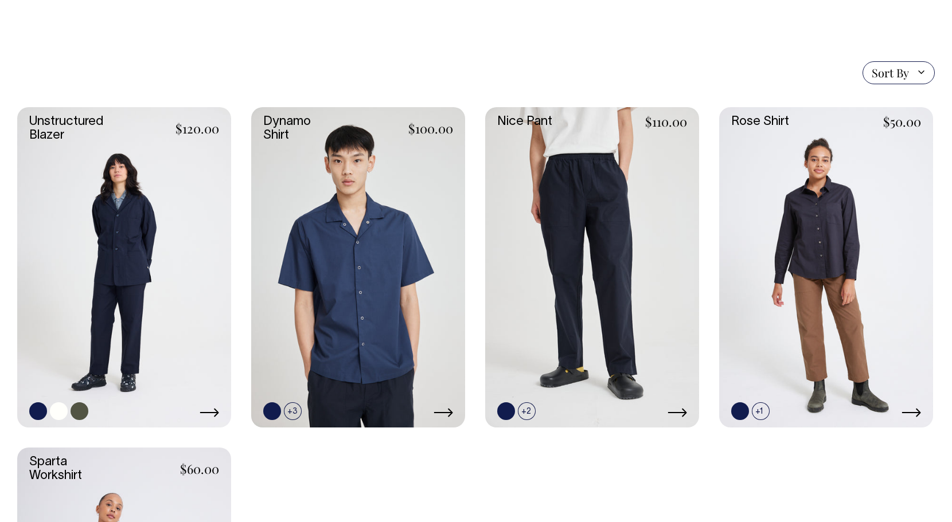
scroll to position [273, 0]
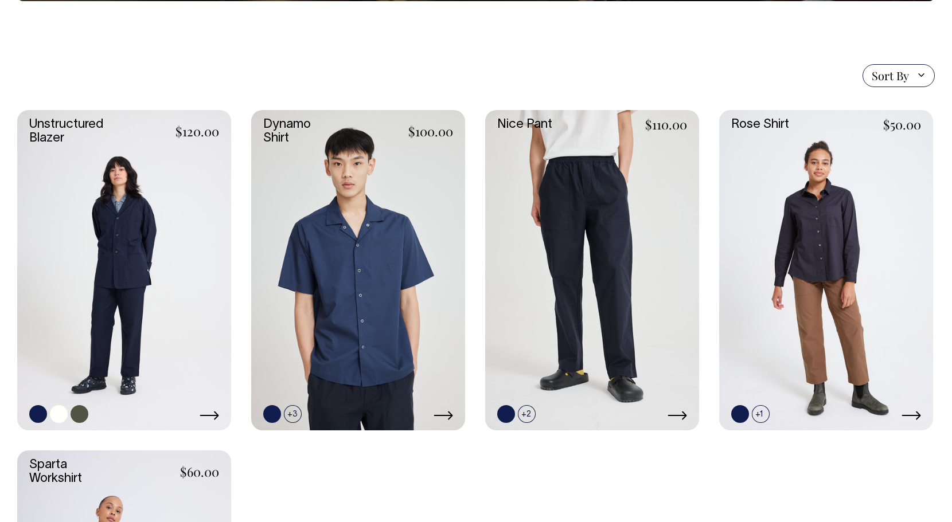
click at [178, 246] on link at bounding box center [124, 270] width 214 height 321
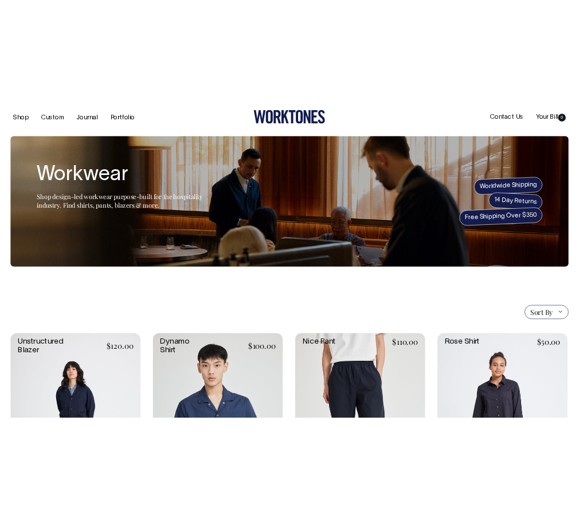
scroll to position [0, 0]
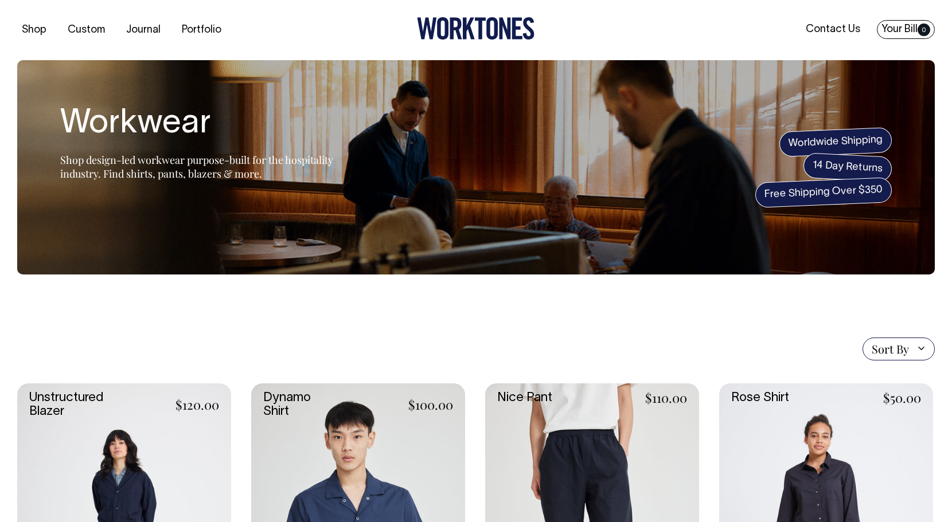
click at [919, 33] on span "0" at bounding box center [923, 30] width 13 height 13
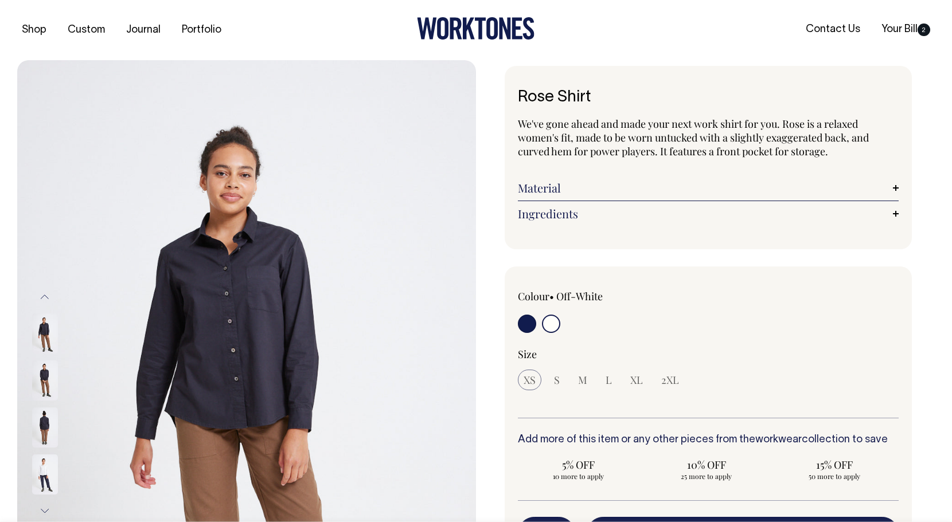
click at [549, 324] on input "radio" at bounding box center [551, 324] width 18 height 18
click at [558, 320] on input "radio" at bounding box center [551, 324] width 18 height 18
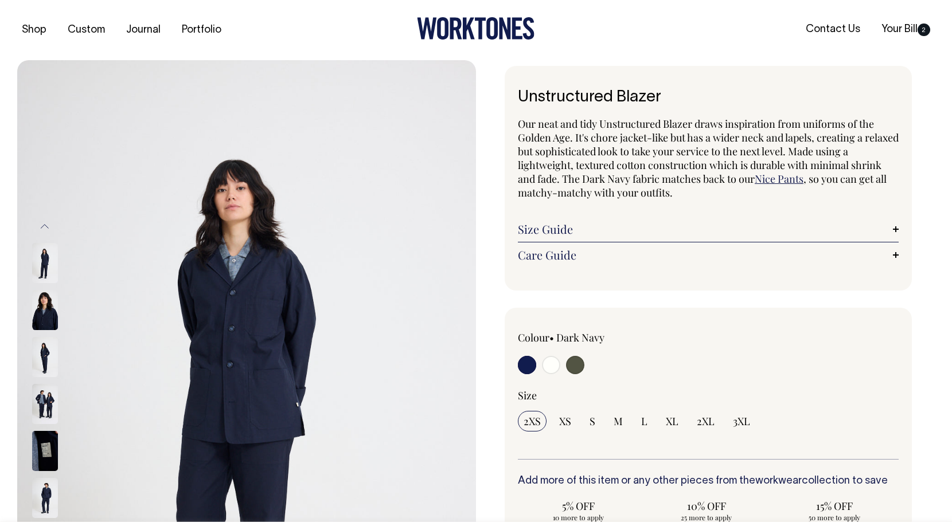
click at [48, 402] on img at bounding box center [45, 404] width 26 height 40
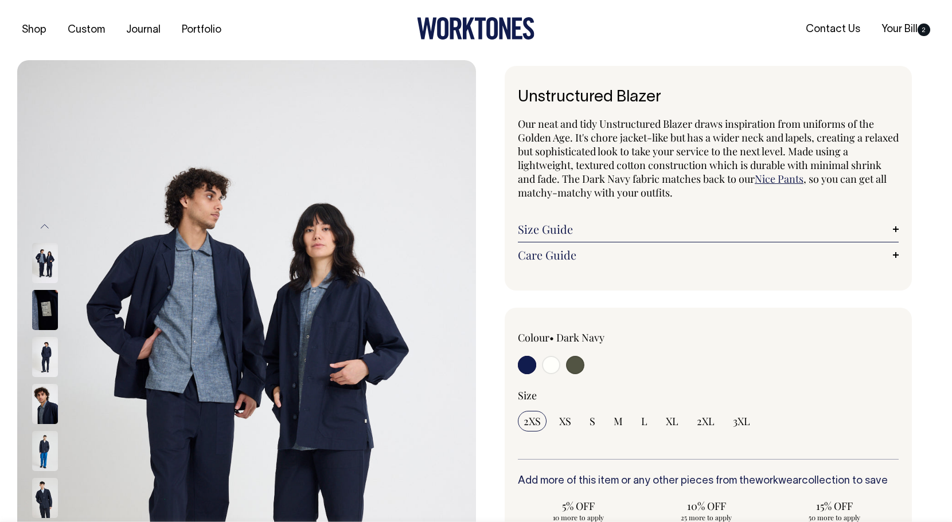
click at [49, 452] on img at bounding box center [45, 451] width 26 height 40
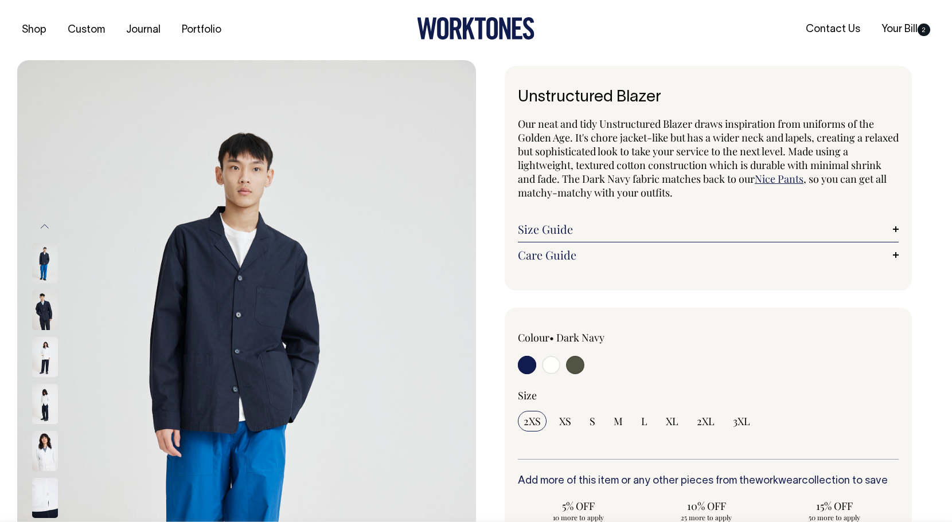
click at [44, 453] on img at bounding box center [45, 451] width 26 height 40
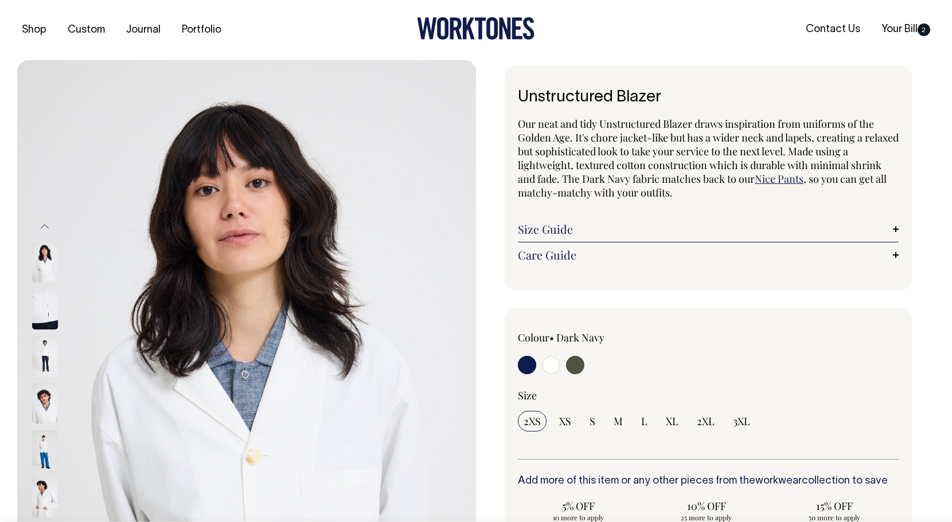
click at [43, 456] on img at bounding box center [45, 451] width 26 height 40
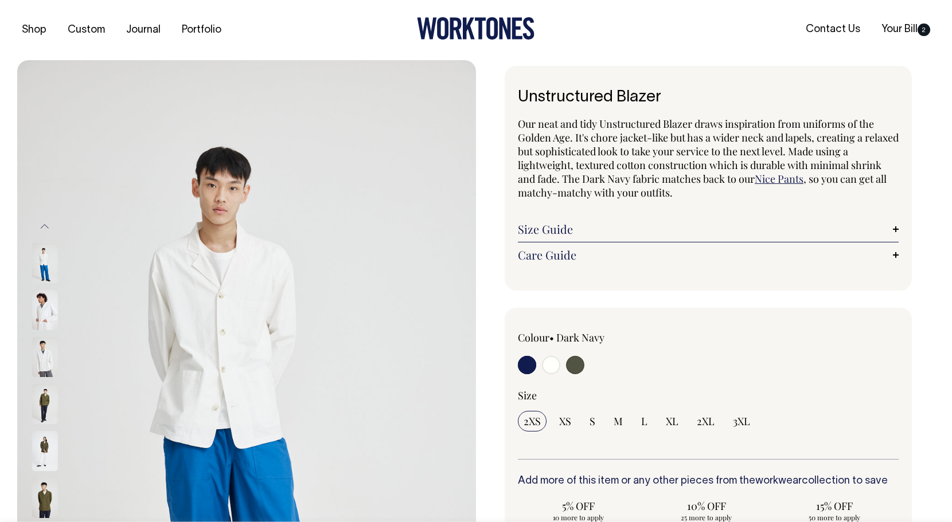
click at [44, 468] on img at bounding box center [45, 451] width 26 height 40
